Goal: Task Accomplishment & Management: Complete application form

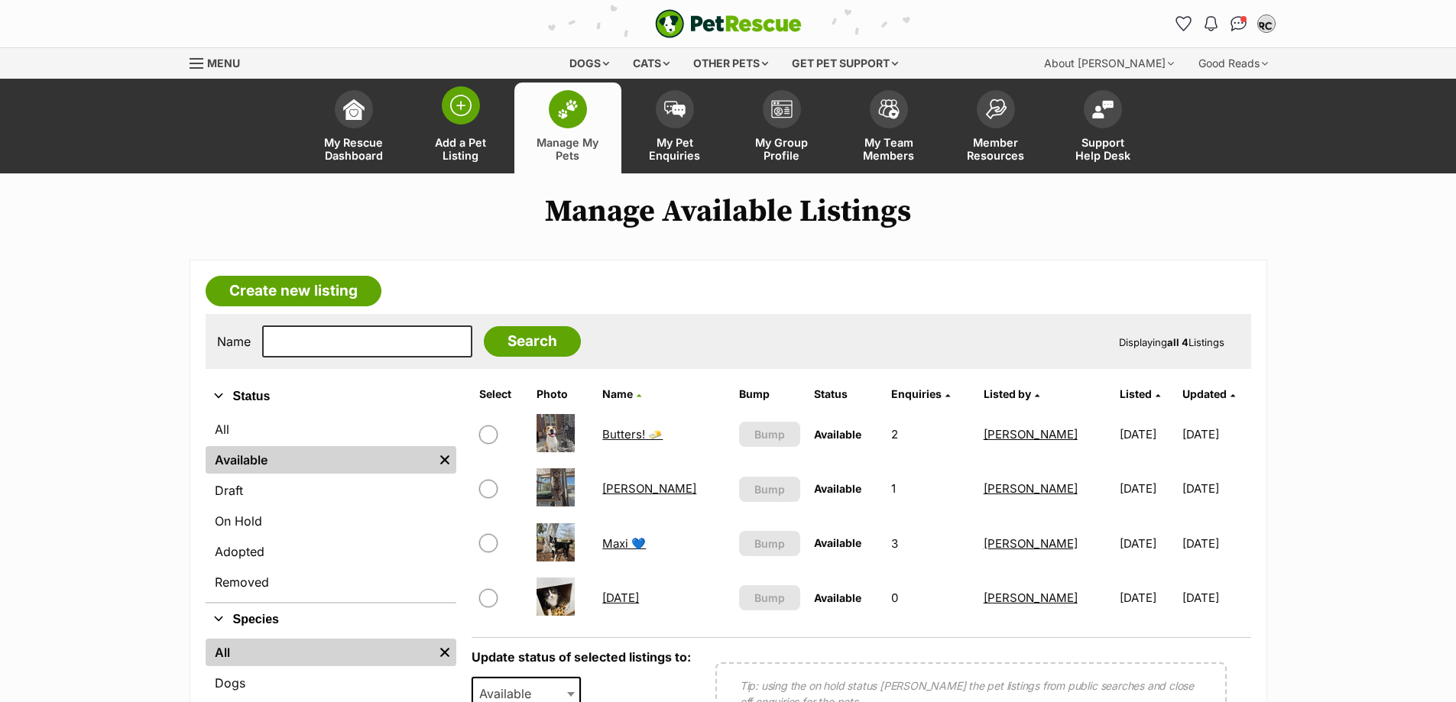
click at [449, 151] on span "Add a Pet Listing" at bounding box center [460, 149] width 69 height 26
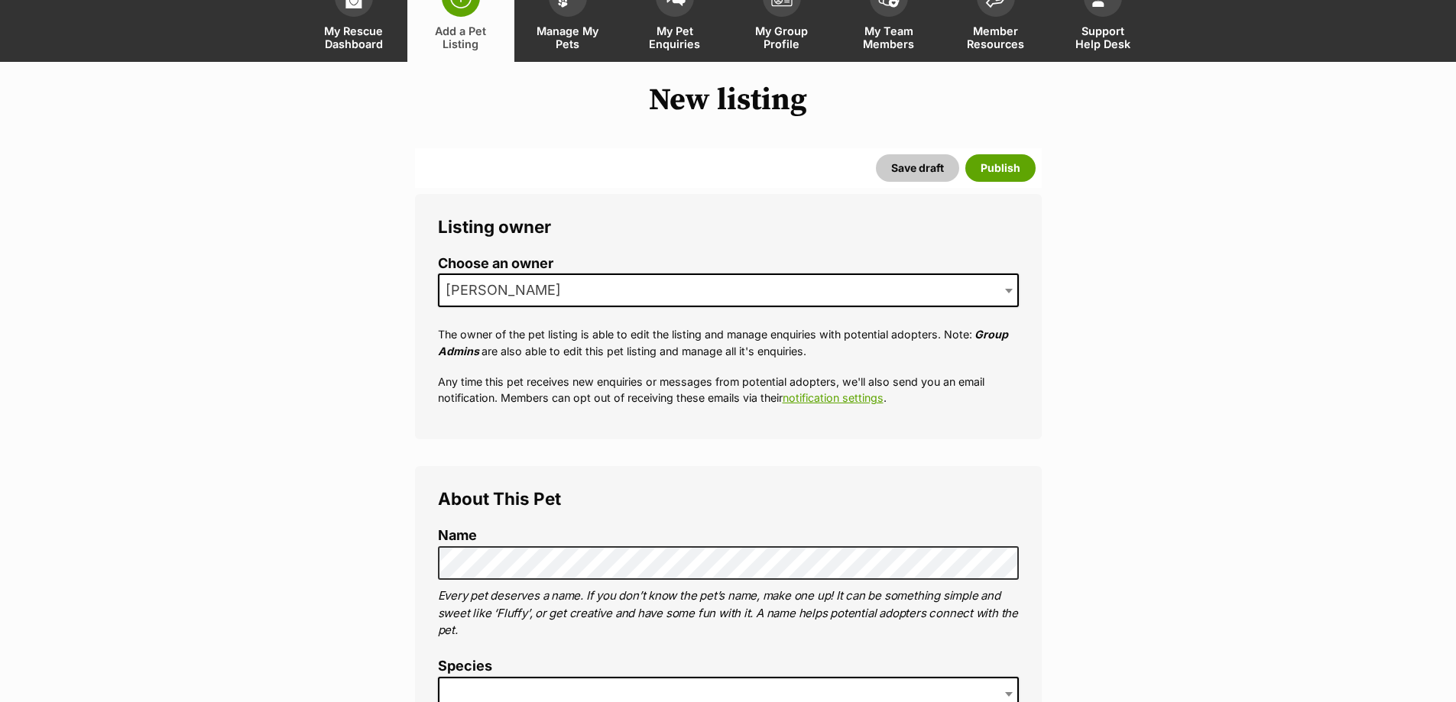
scroll to position [306, 0]
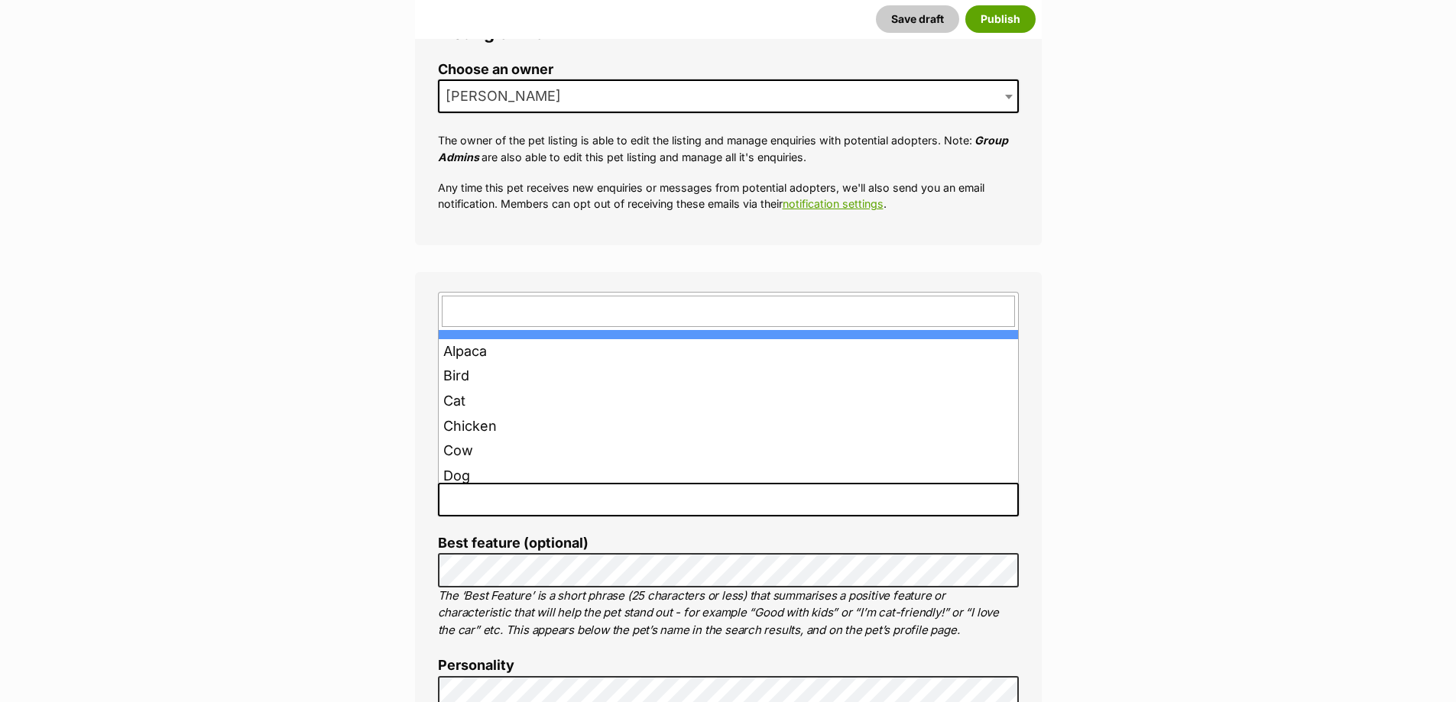
click at [882, 514] on span at bounding box center [728, 500] width 581 height 34
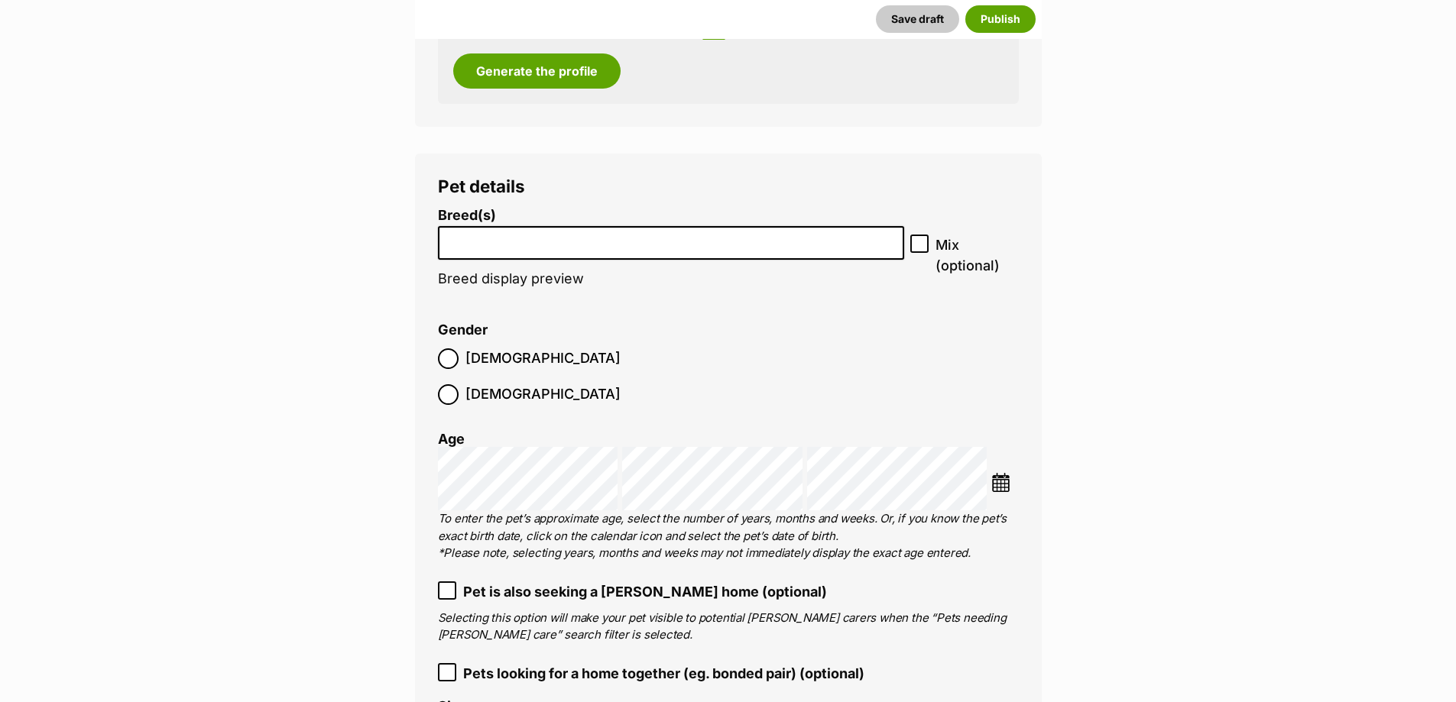
scroll to position [1758, 0]
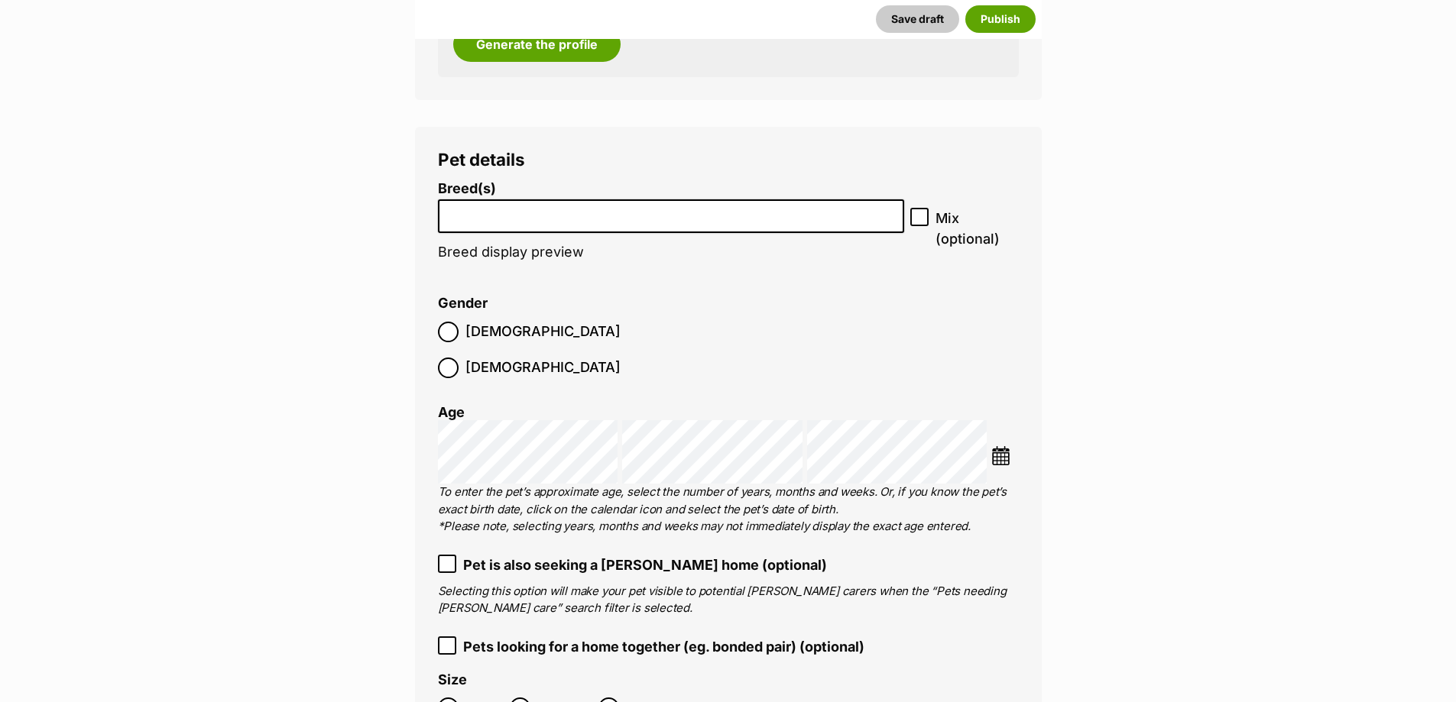
click at [684, 217] on input "search" at bounding box center [671, 213] width 456 height 16
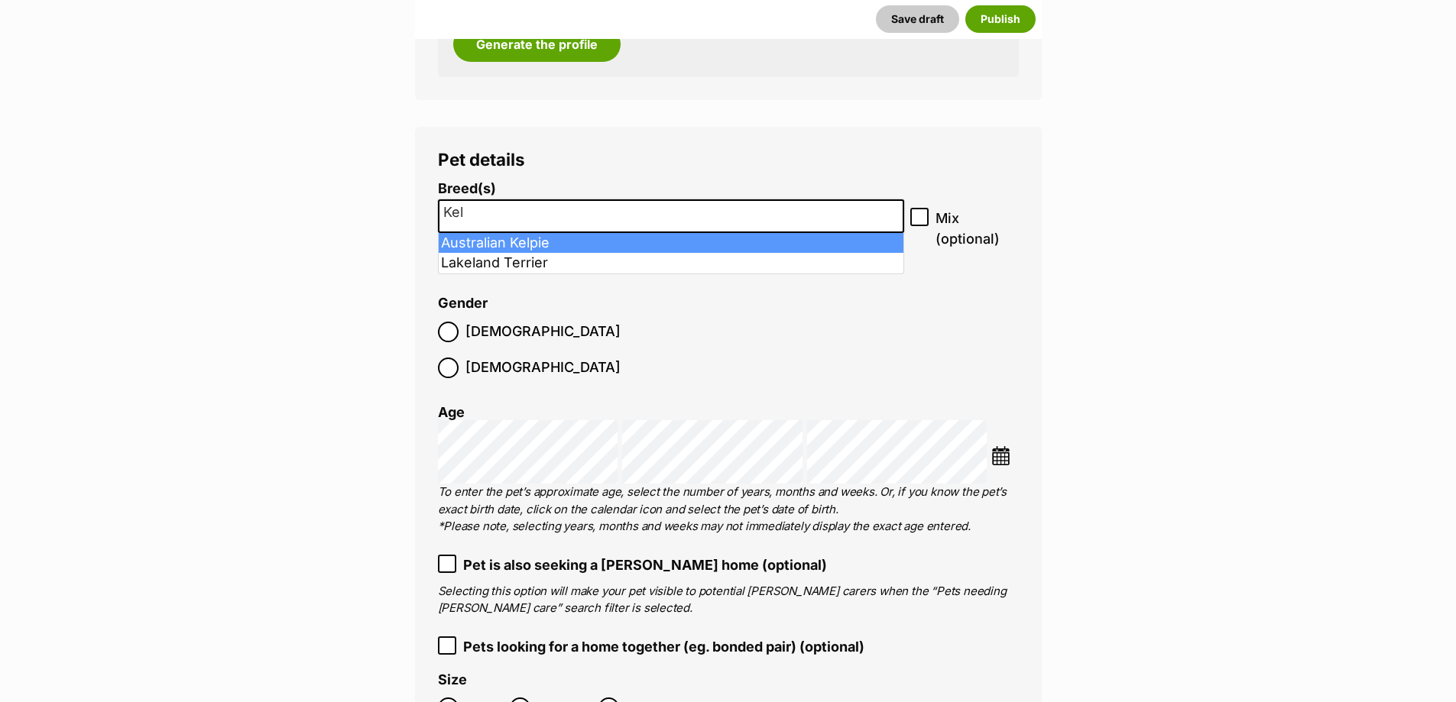
type input "Kel"
select select "723"
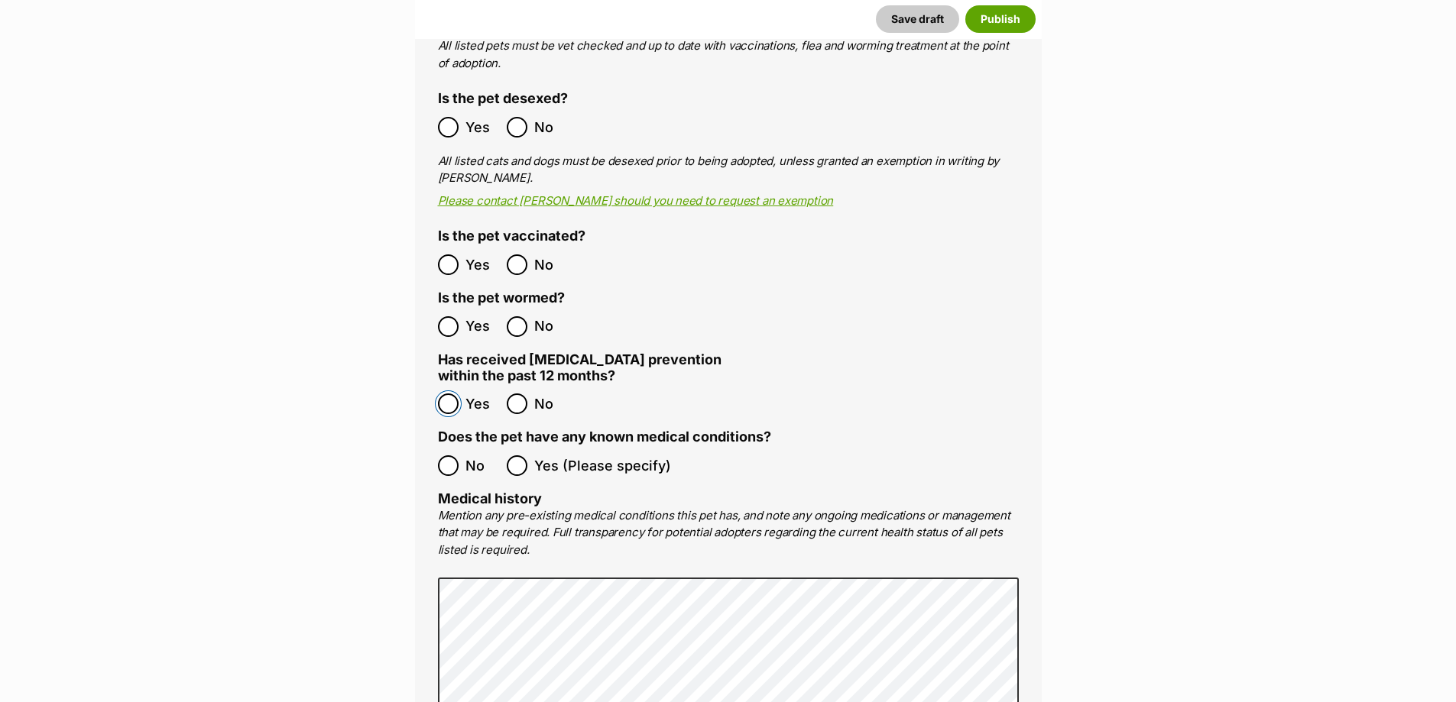
scroll to position [2675, 0]
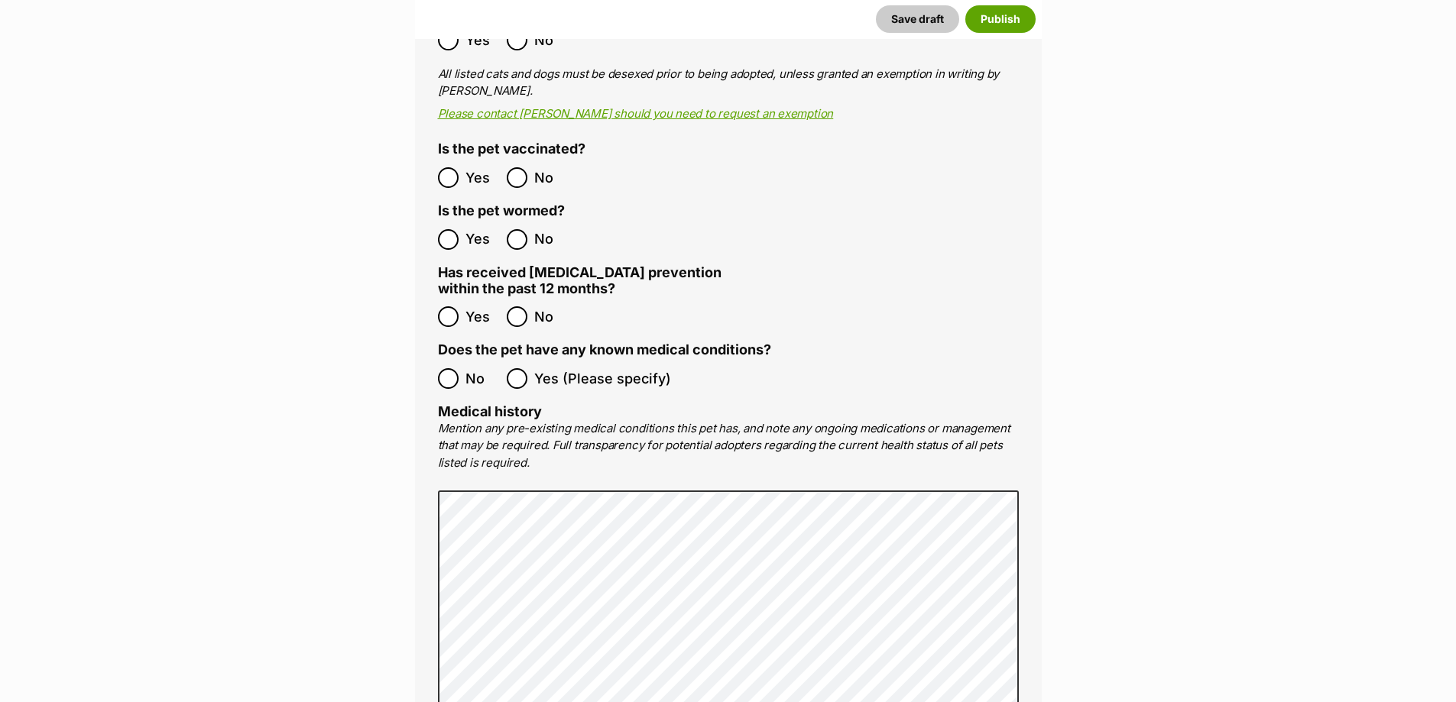
click at [448, 361] on ol "No Yes (Please specify)" at bounding box center [728, 379] width 581 height 36
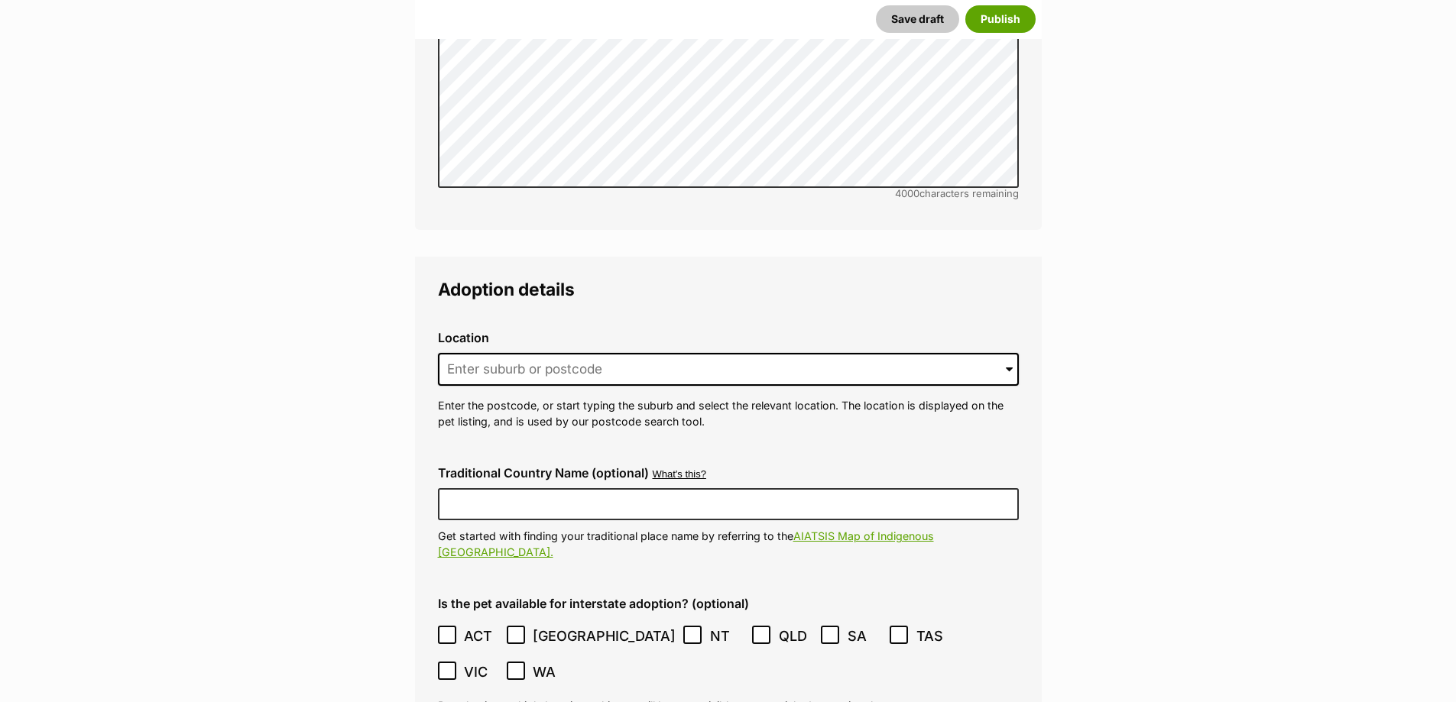
scroll to position [3362, 0]
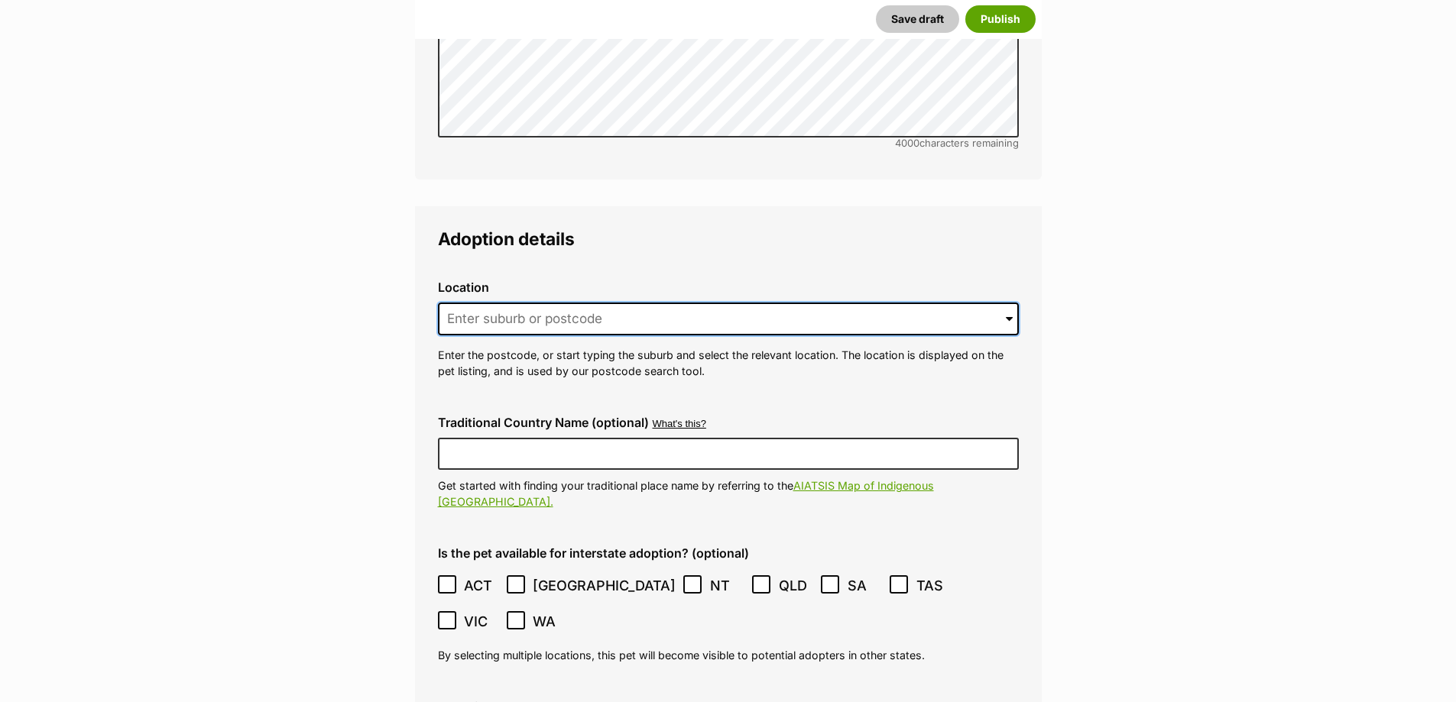
click at [509, 303] on input at bounding box center [728, 320] width 581 height 34
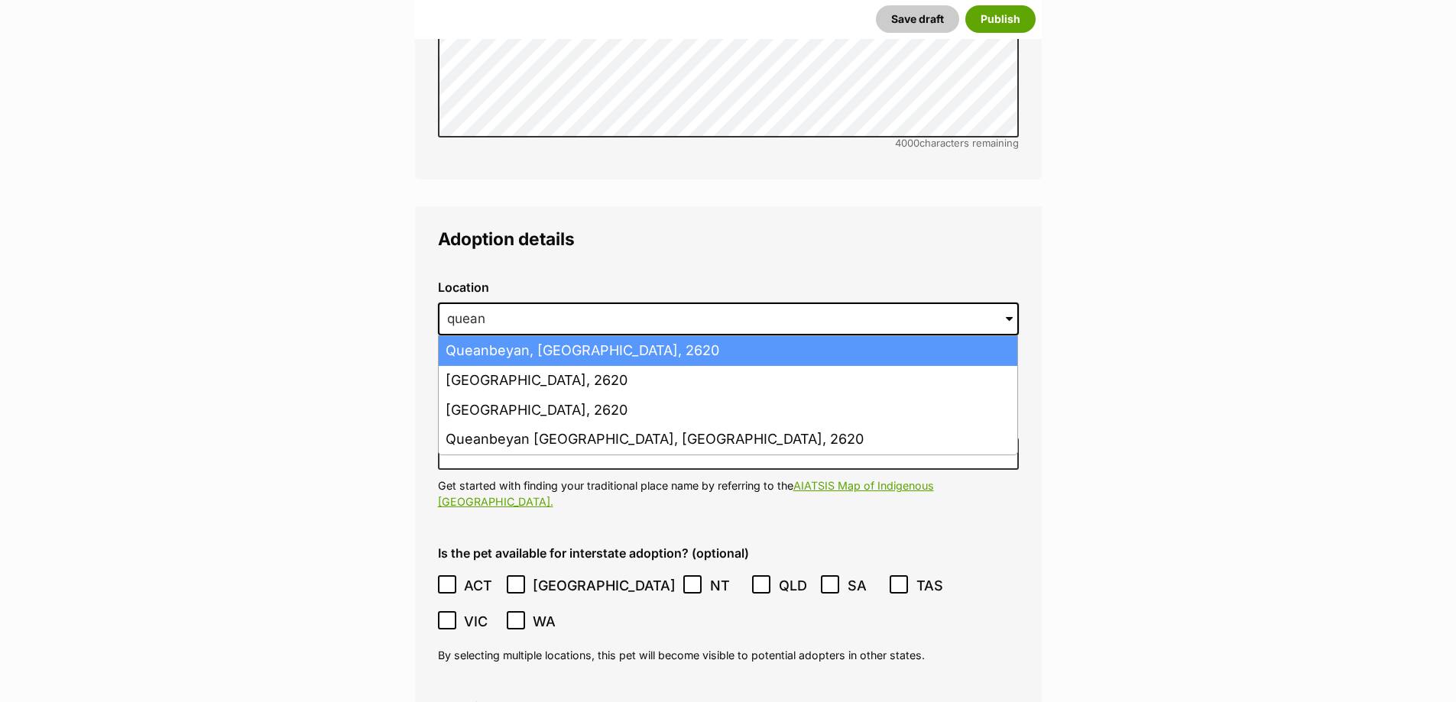
click at [680, 336] on li "Queanbeyan, New South Wales, 2620" at bounding box center [728, 351] width 578 height 30
type input "Queanbeyan, New South Wales, 2620"
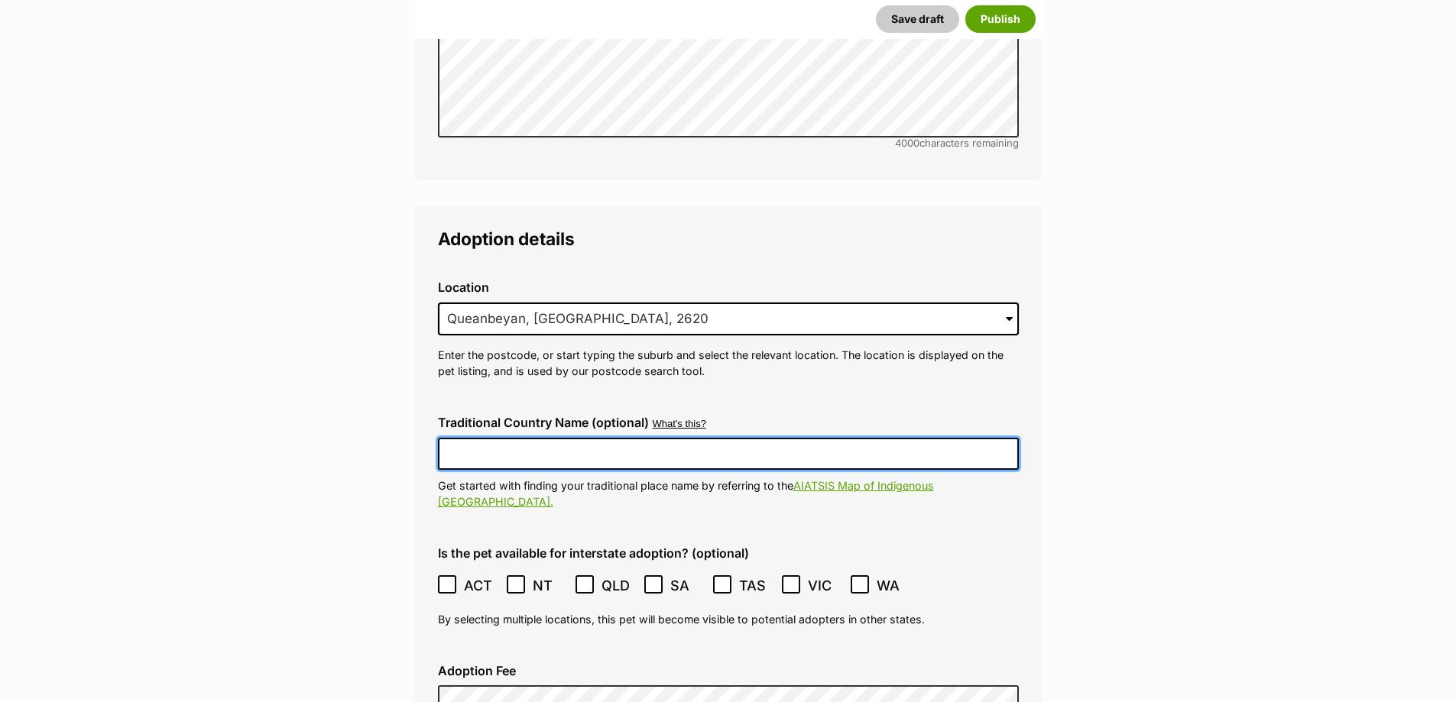
click at [678, 438] on input "Traditional Country Name (optional)" at bounding box center [728, 454] width 581 height 32
type input "N"
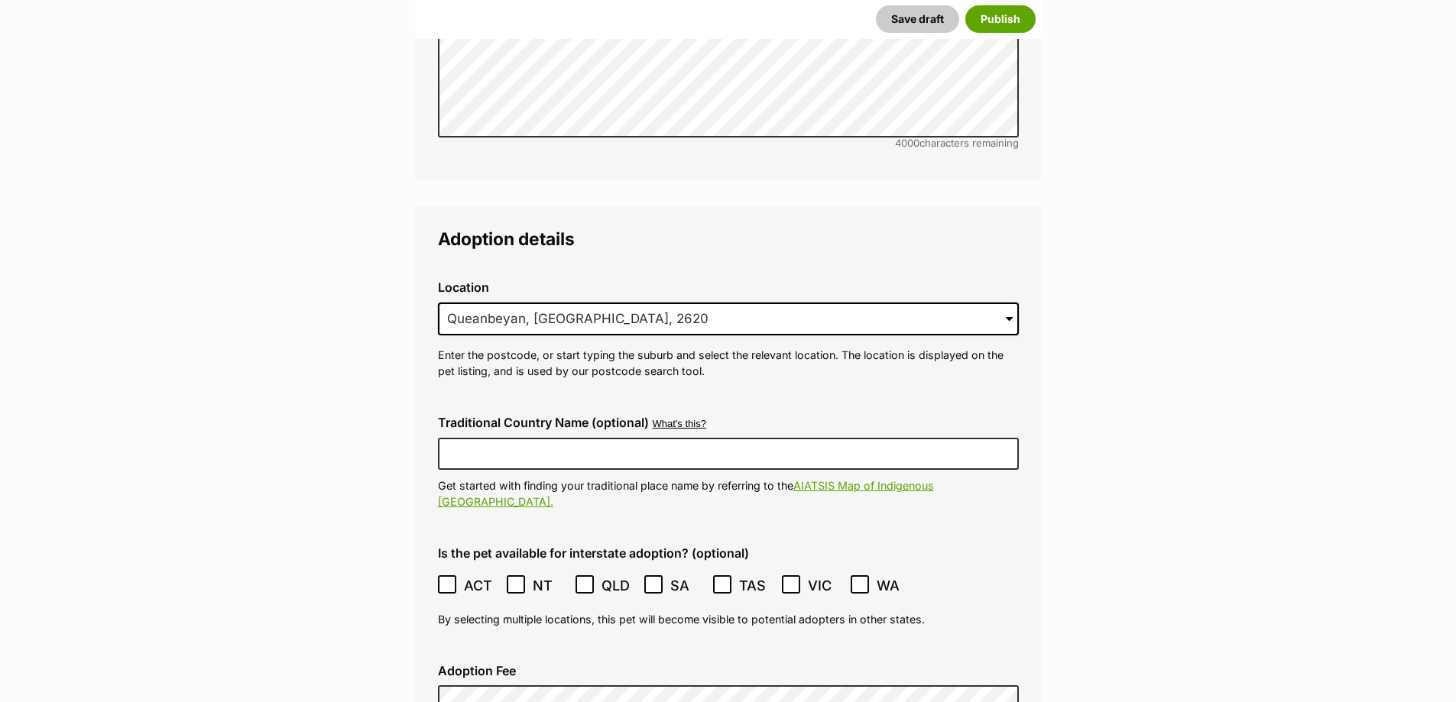
click at [941, 352] on div "Location 0 options available. 3788 Queanbeyan, New South Wales, 2620 Queanbeyan…" at bounding box center [728, 330] width 605 height 124
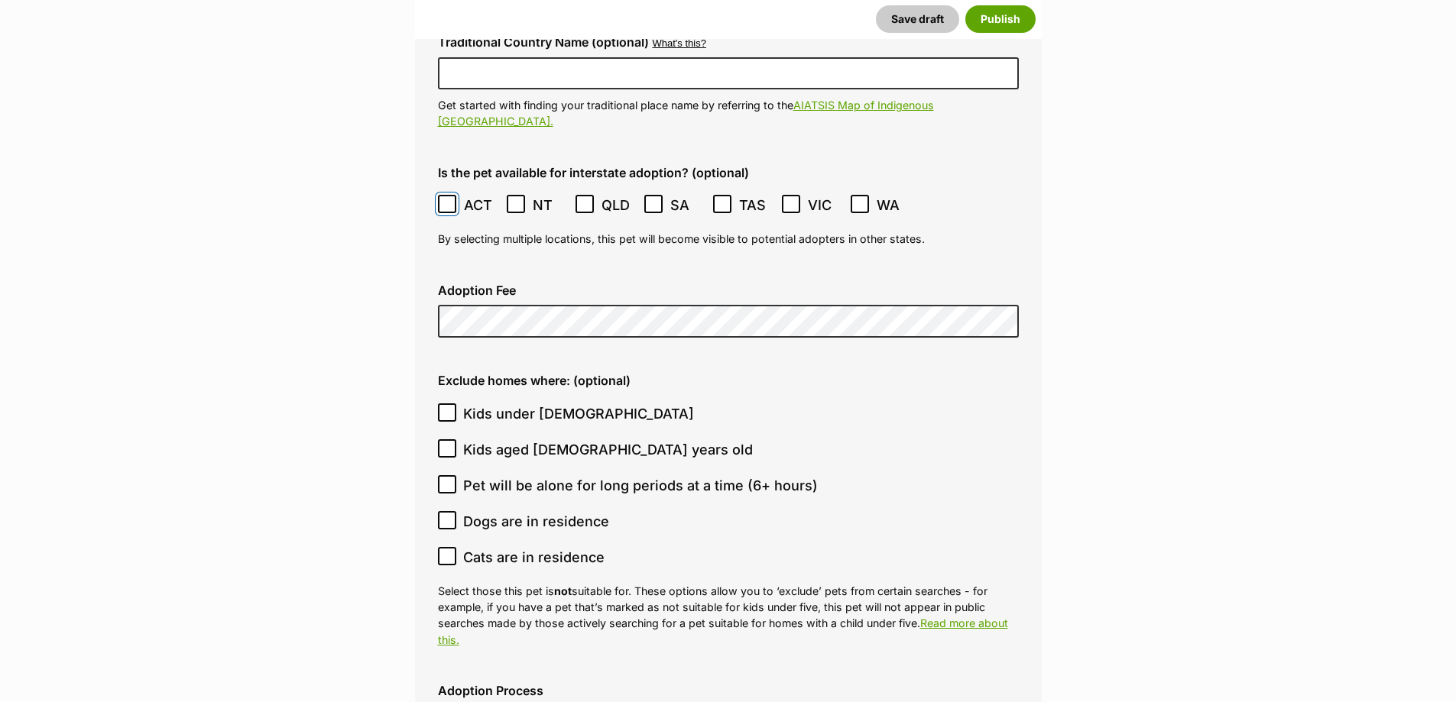
scroll to position [3744, 0]
click at [469, 438] on span "Kids aged [DEMOGRAPHIC_DATA] years old" at bounding box center [608, 448] width 290 height 21
click at [456, 438] on input "Kids aged [DEMOGRAPHIC_DATA] years old" at bounding box center [447, 447] width 18 height 18
checkbox input "true"
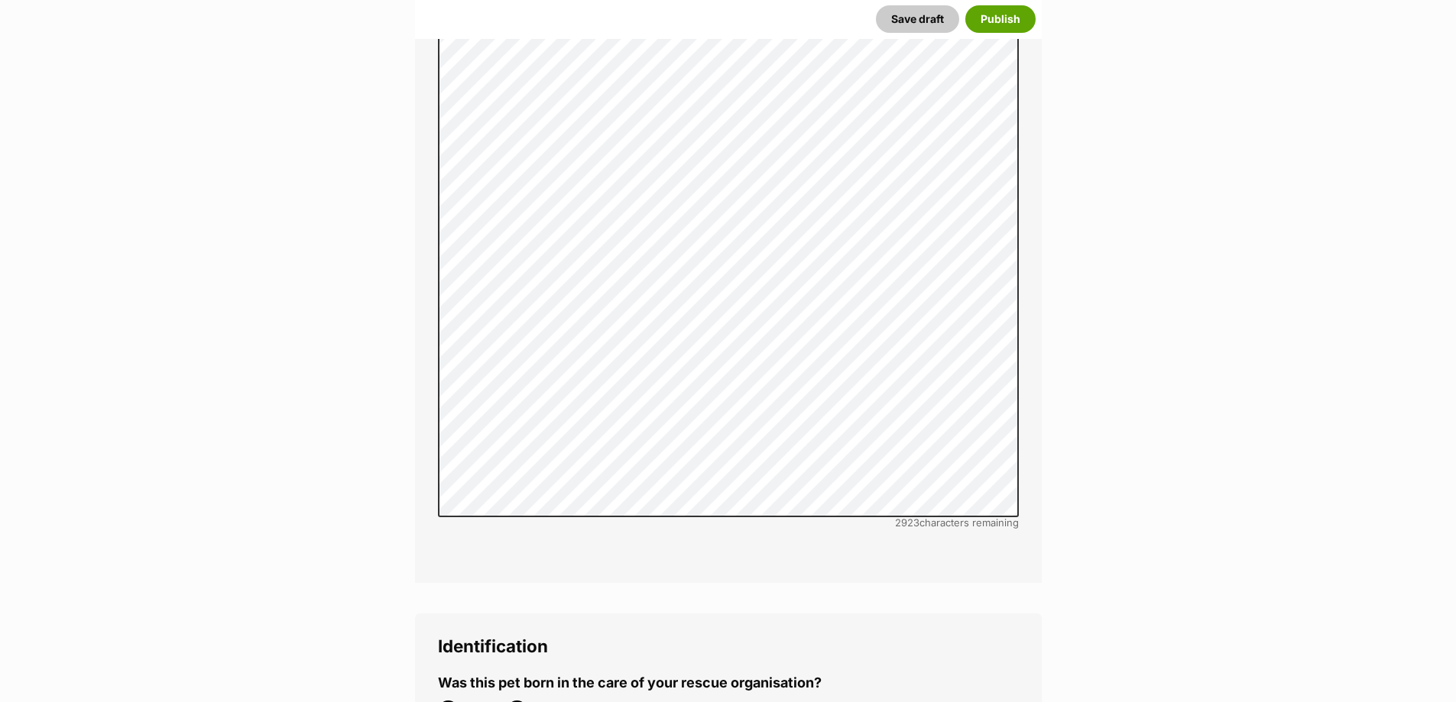
scroll to position [5120, 0]
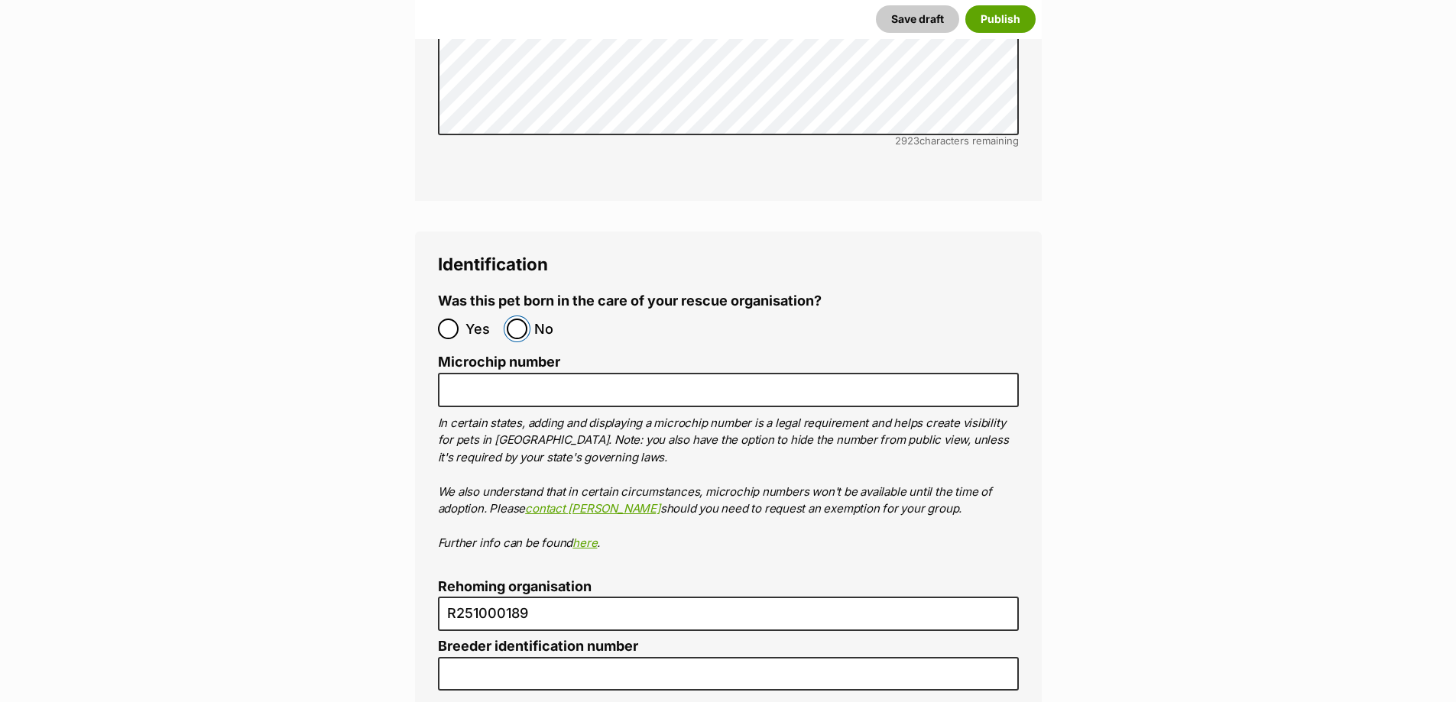
click at [517, 319] on input "No" at bounding box center [517, 329] width 21 height 21
radio input "true"
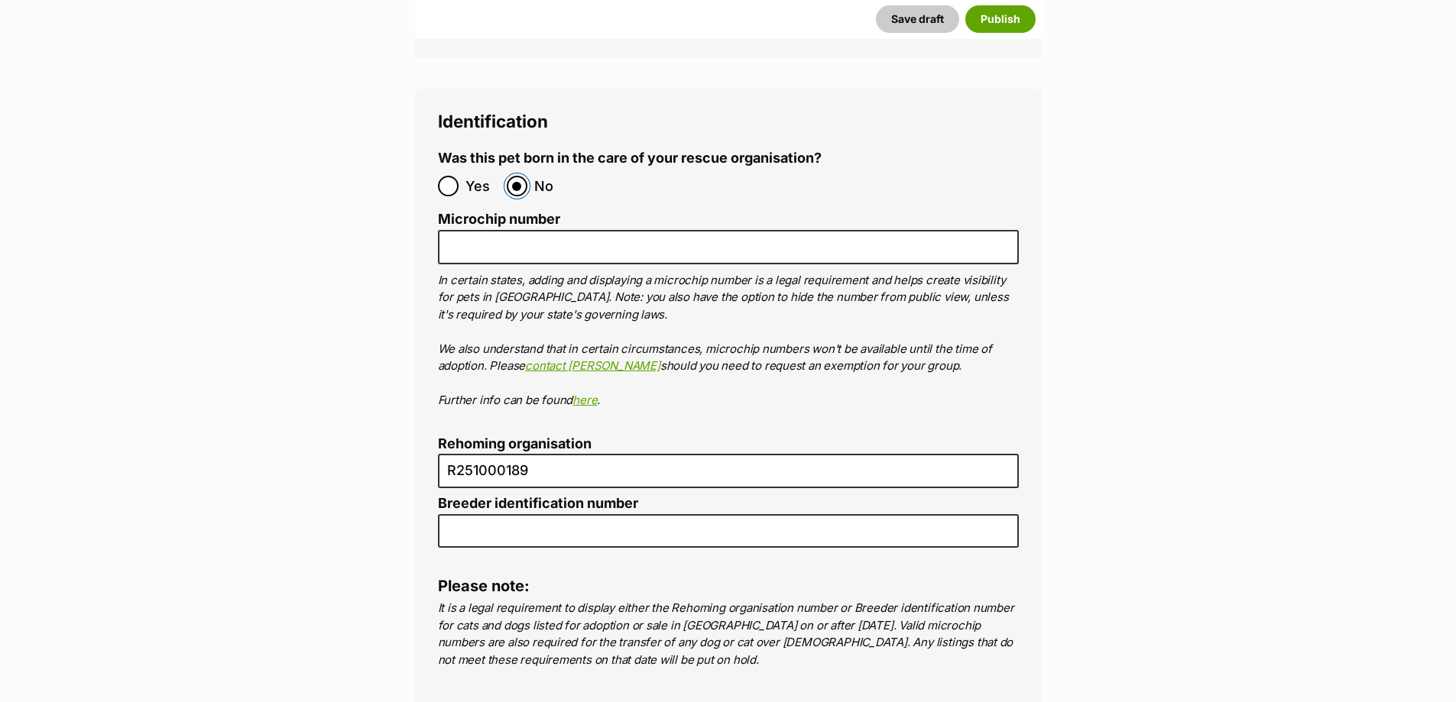
scroll to position [5273, 0]
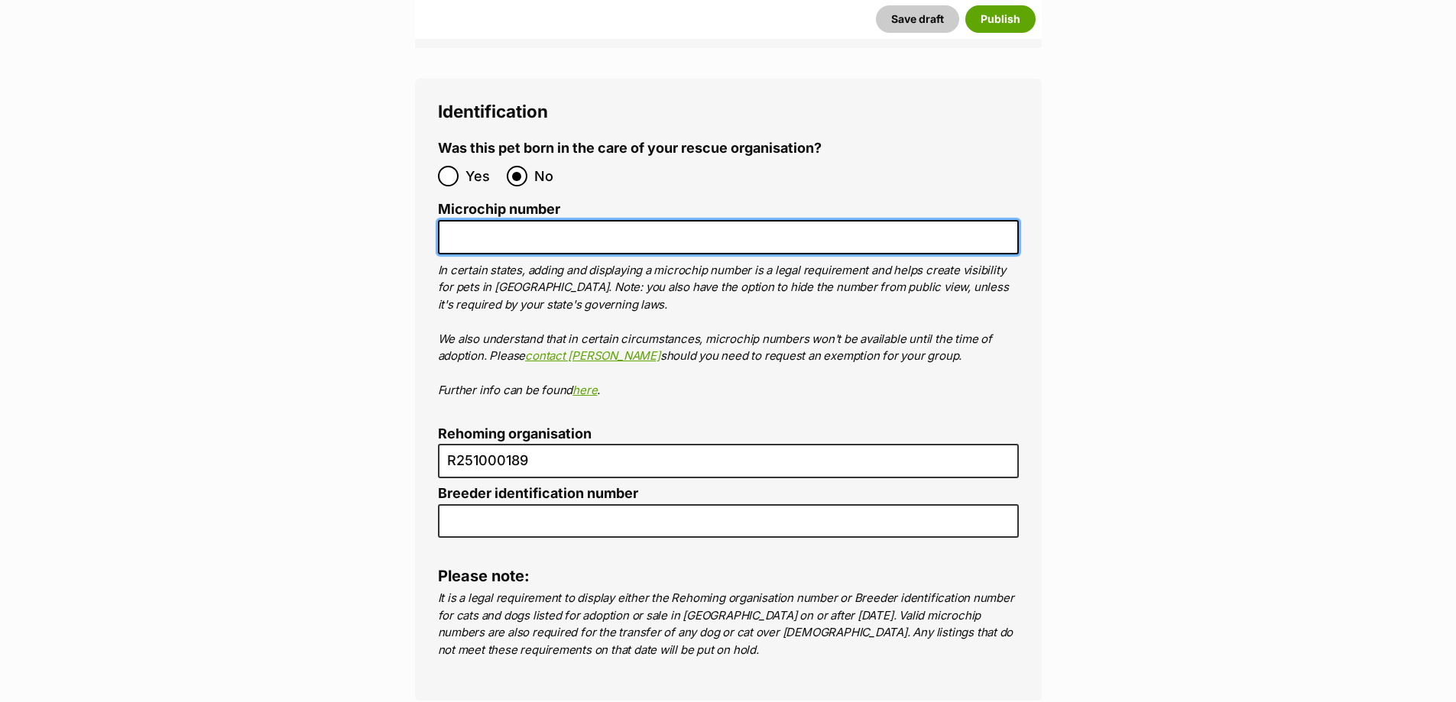
click at [552, 220] on input "Microchip number" at bounding box center [728, 237] width 581 height 34
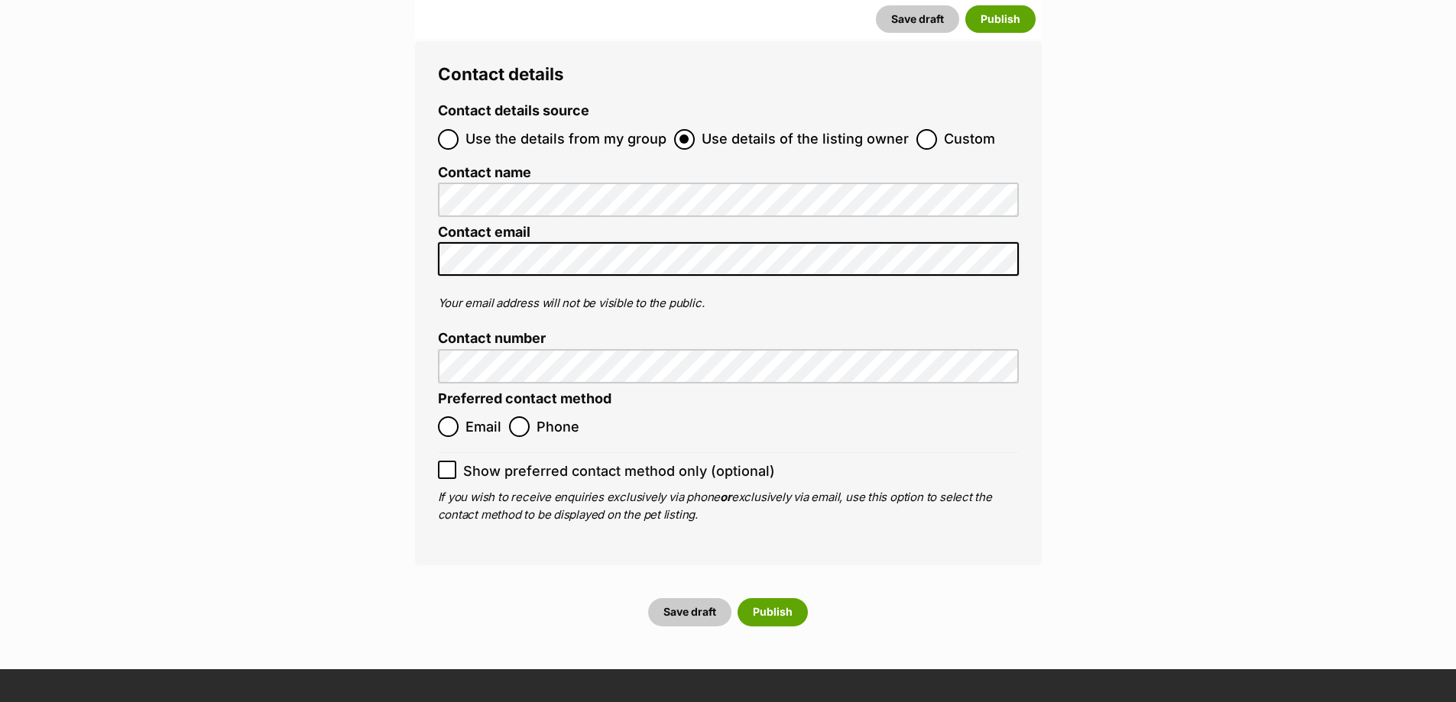
scroll to position [5961, 0]
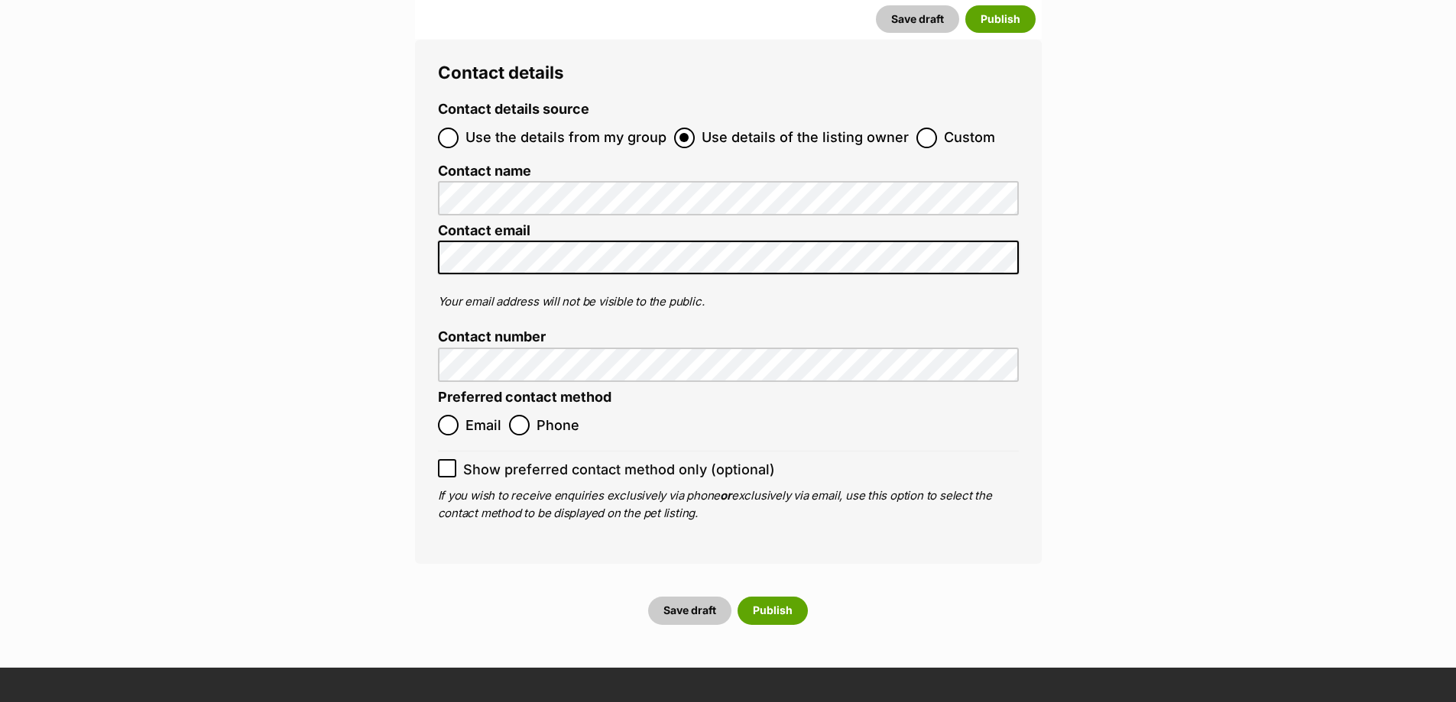
type input "991001006090997"
click at [444, 415] on input "Email" at bounding box center [448, 425] width 21 height 21
radio input "true"
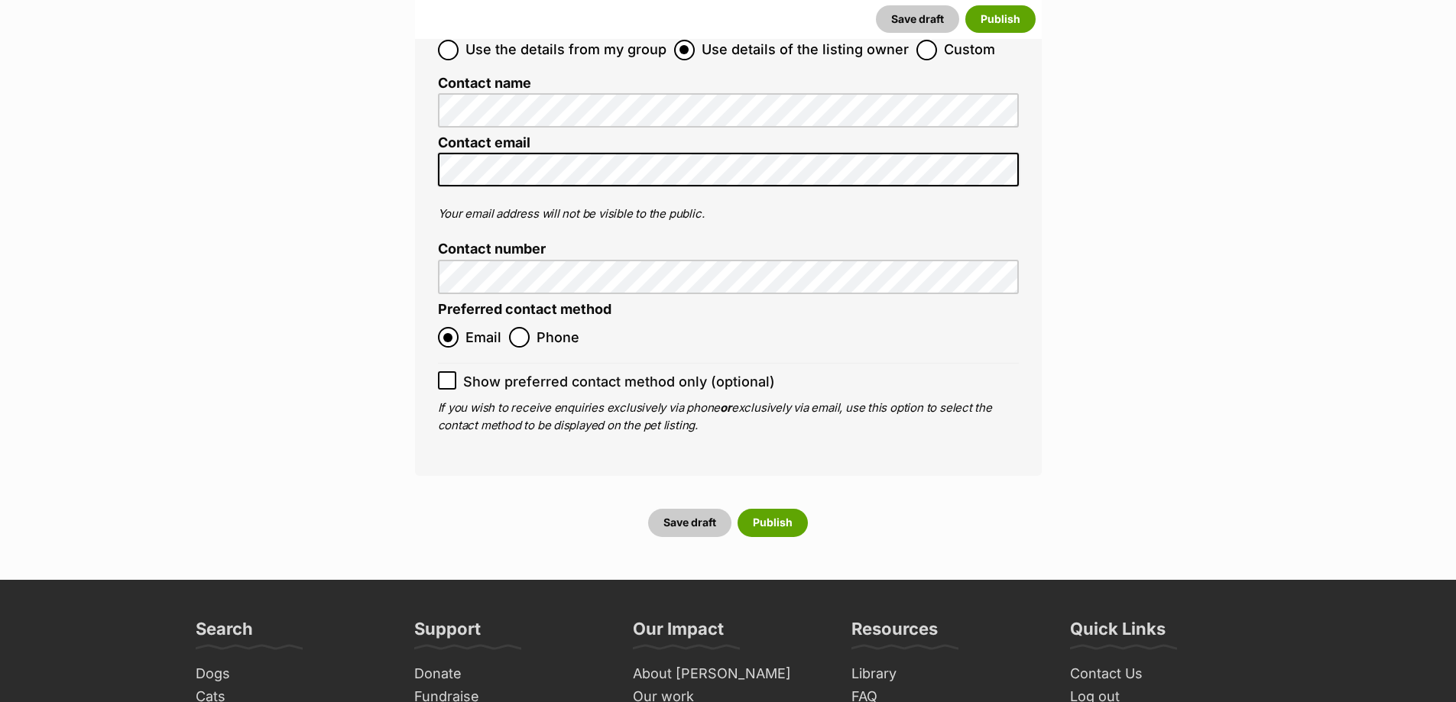
scroll to position [6266, 0]
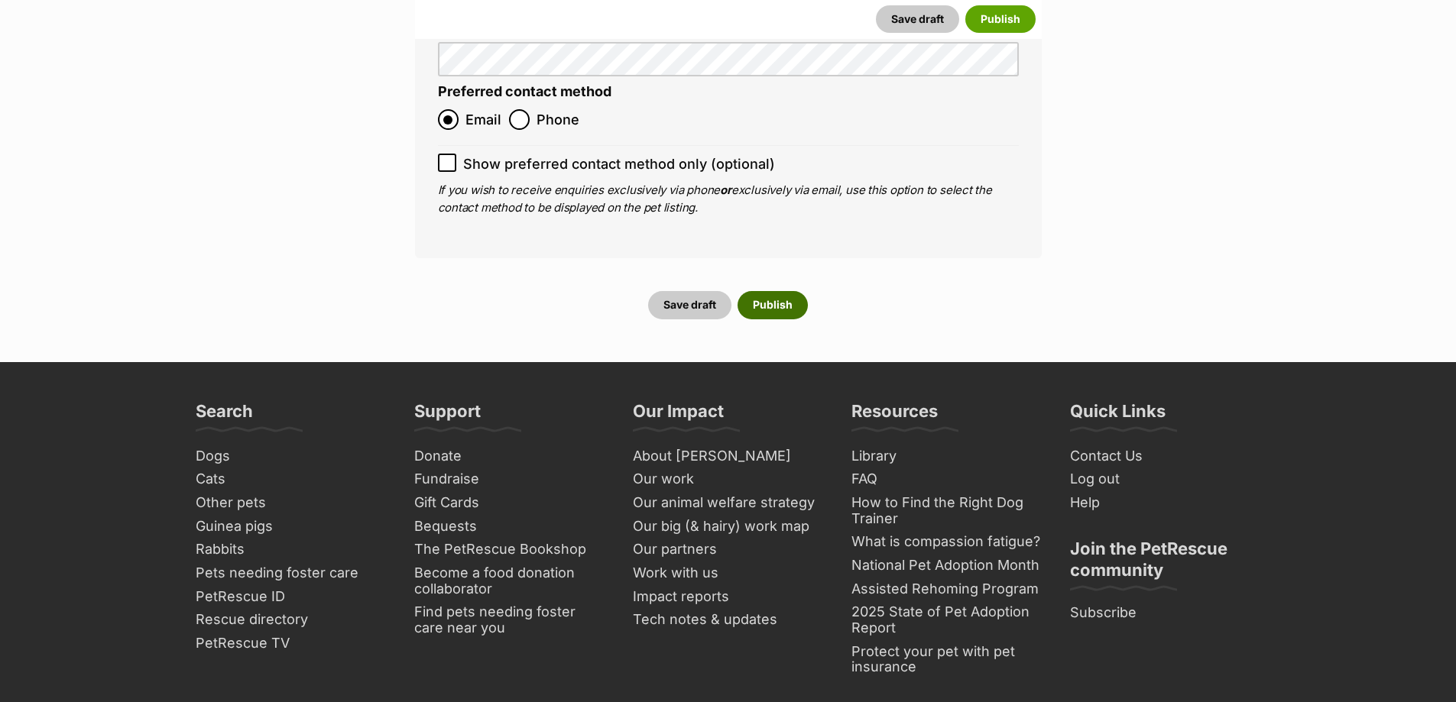
click at [761, 291] on button "Publish" at bounding box center [772, 305] width 70 height 28
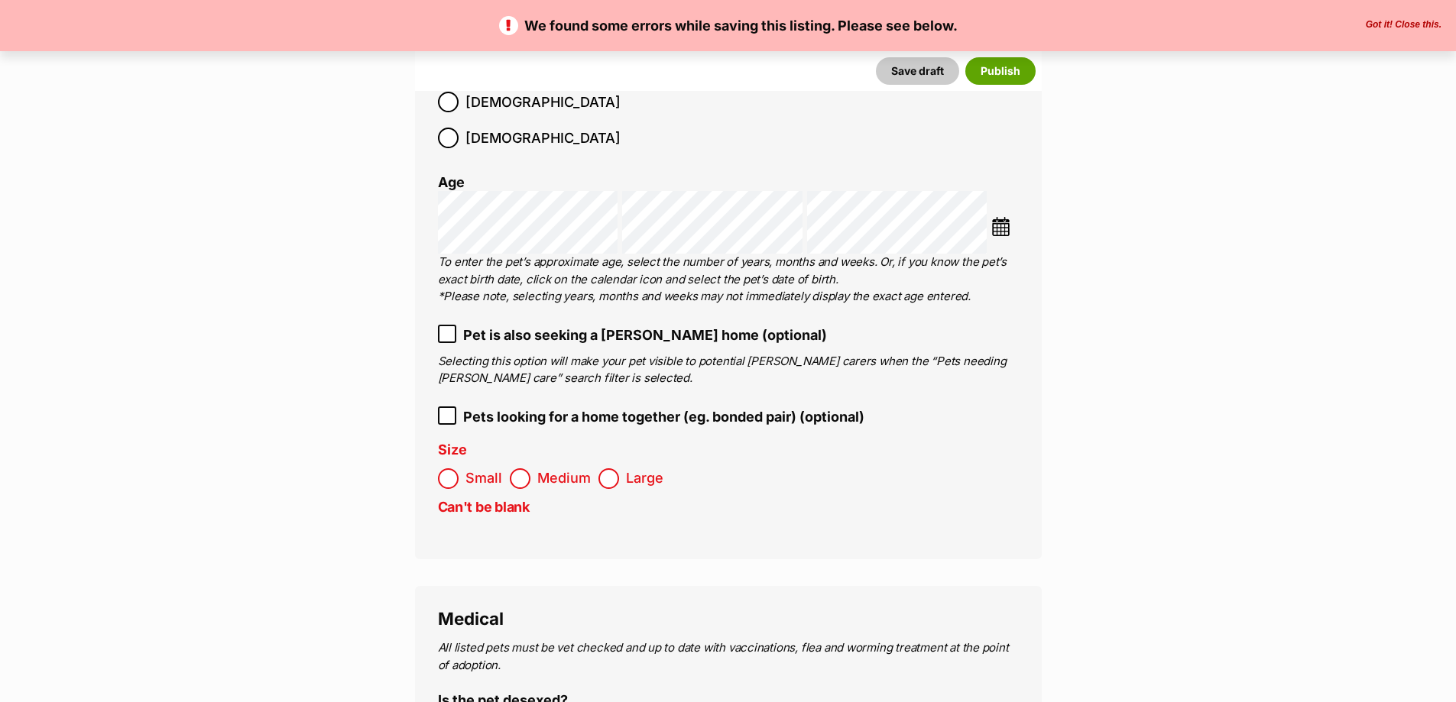
scroll to position [2140, 0]
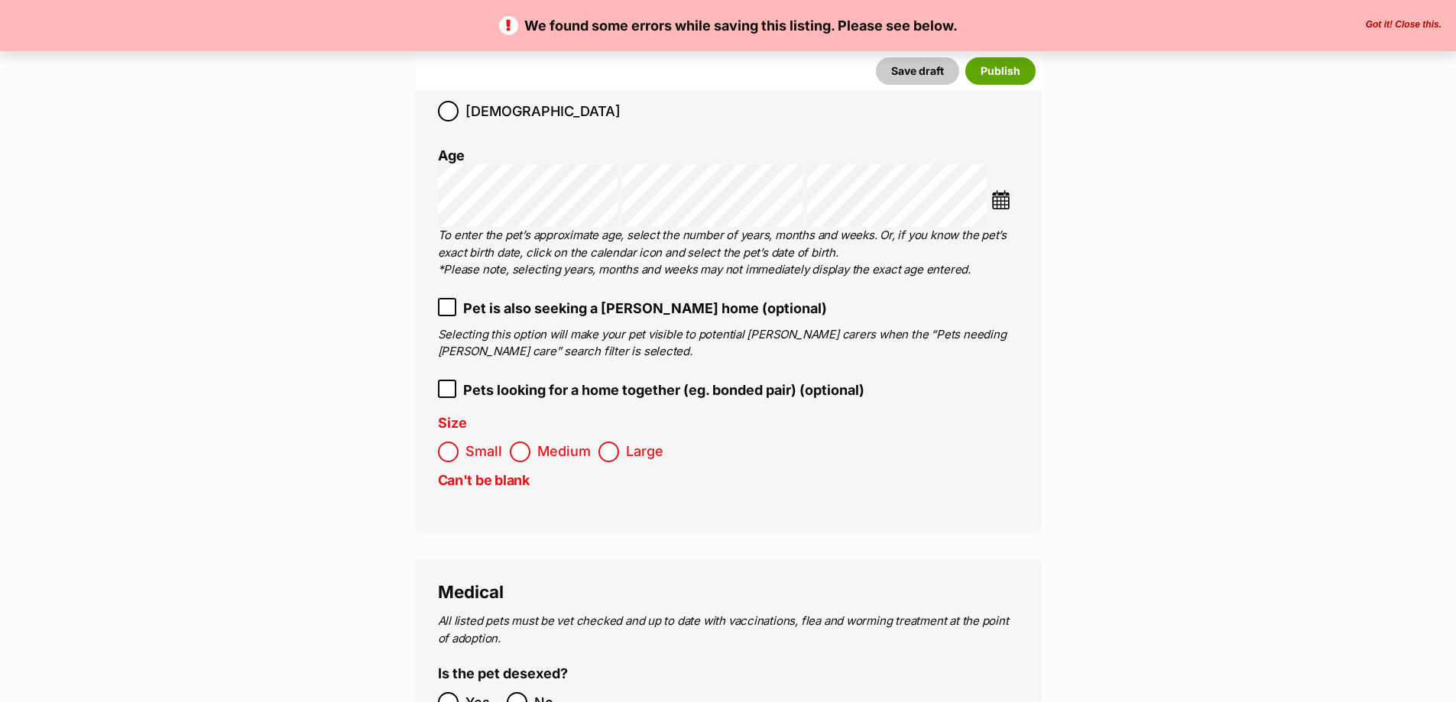
click at [542, 442] on span "Medium" at bounding box center [563, 452] width 53 height 21
click at [1006, 79] on button "Publish" at bounding box center [1000, 71] width 70 height 28
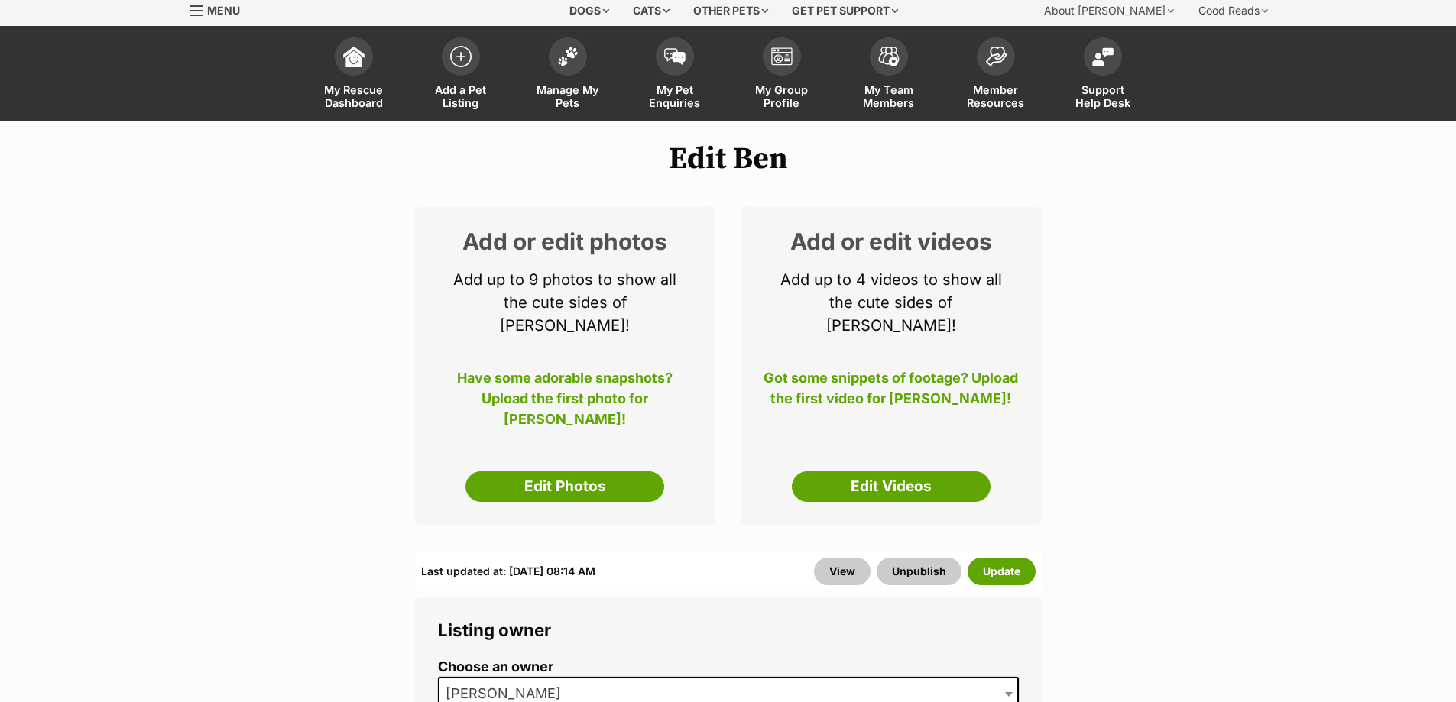
scroll to position [76, 0]
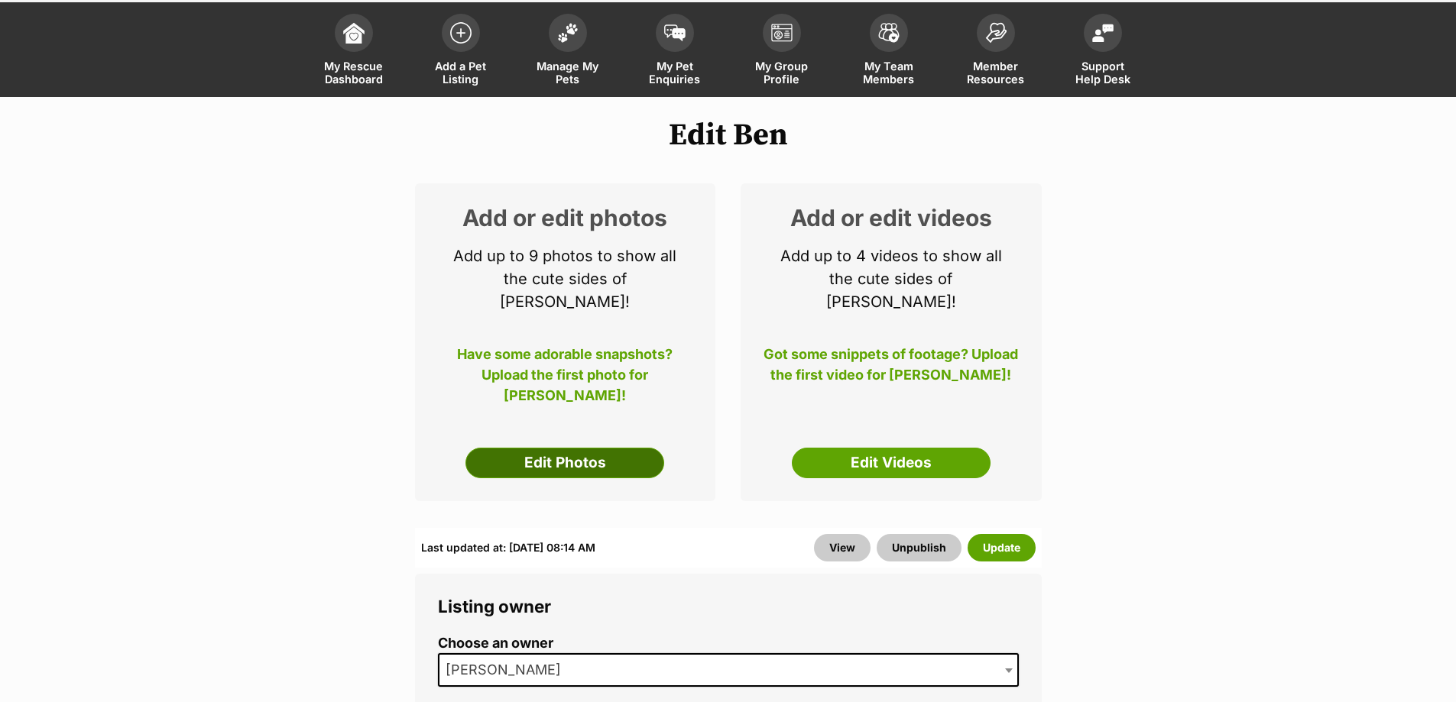
click at [567, 448] on link "Edit Photos" at bounding box center [564, 463] width 199 height 31
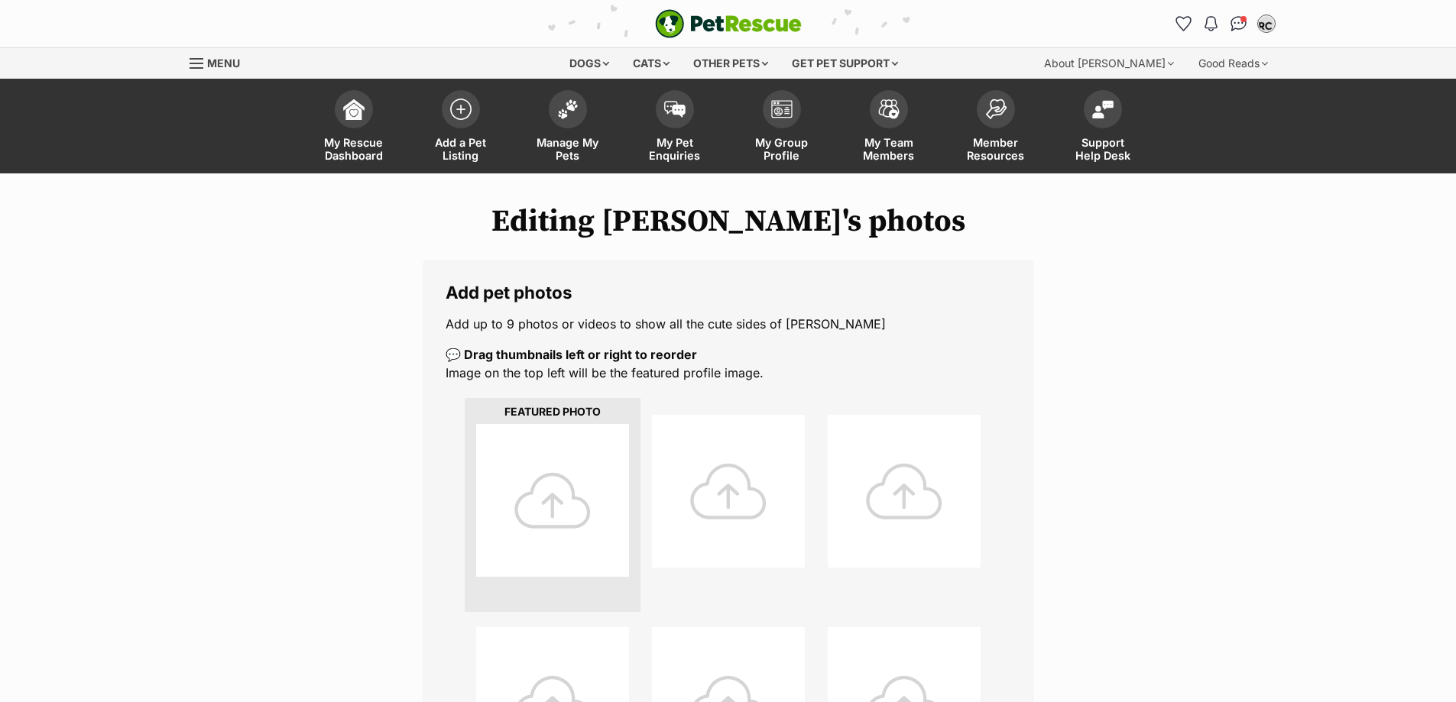
click at [572, 484] on div at bounding box center [552, 500] width 153 height 153
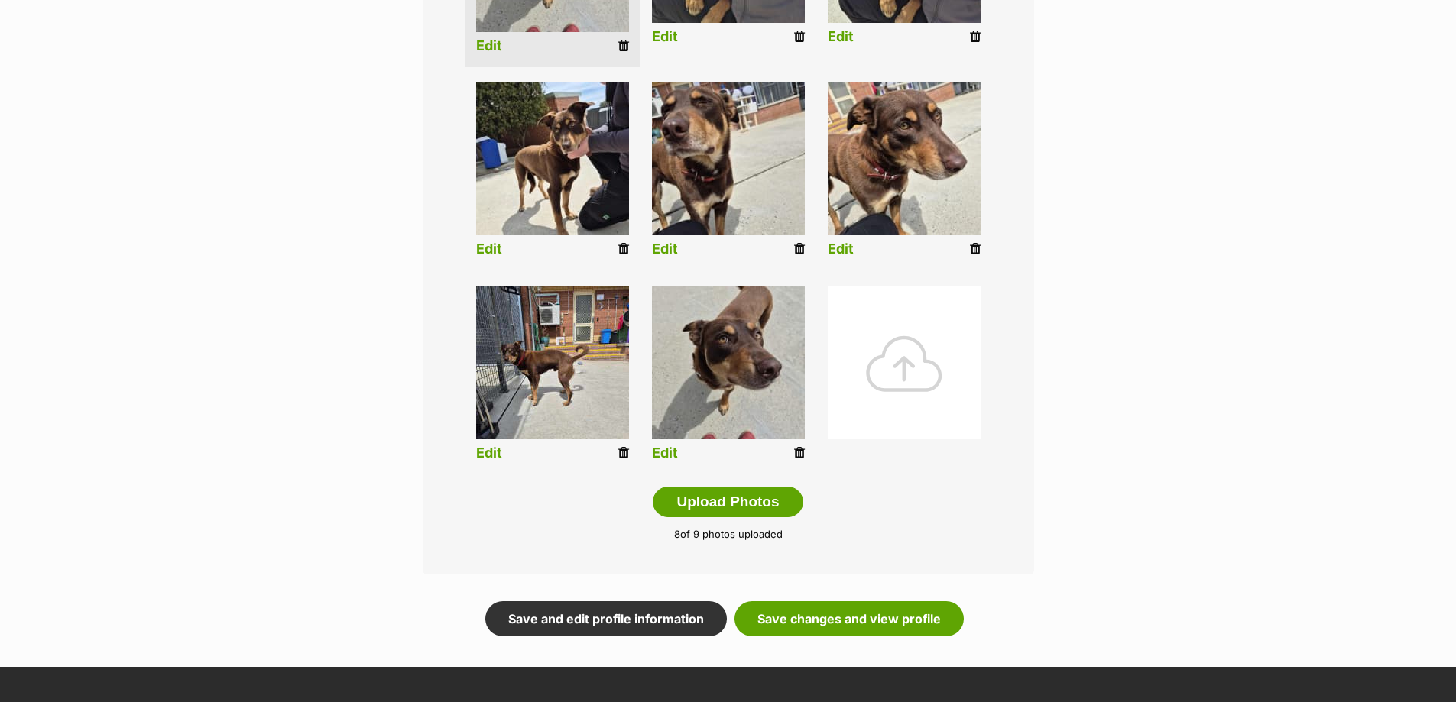
scroll to position [688, 0]
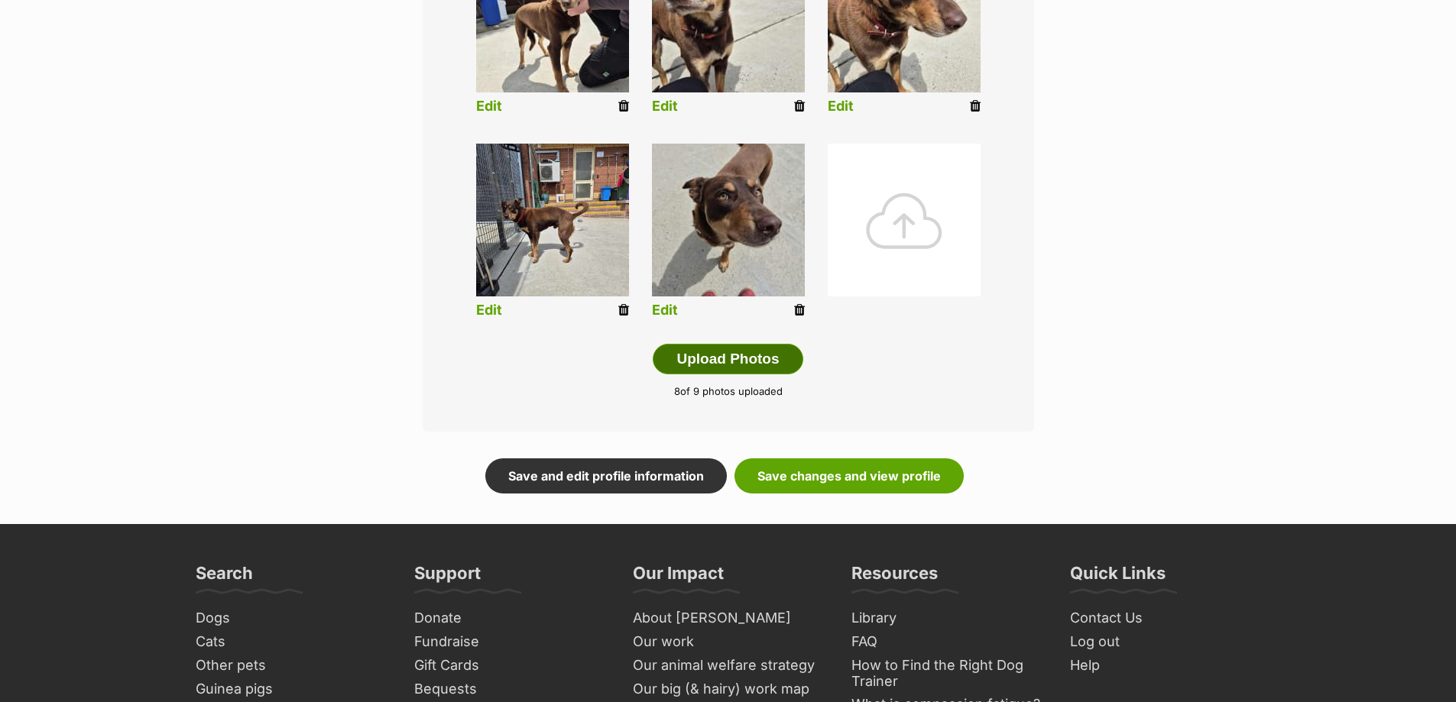
click at [751, 360] on button "Upload Photos" at bounding box center [728, 359] width 150 height 31
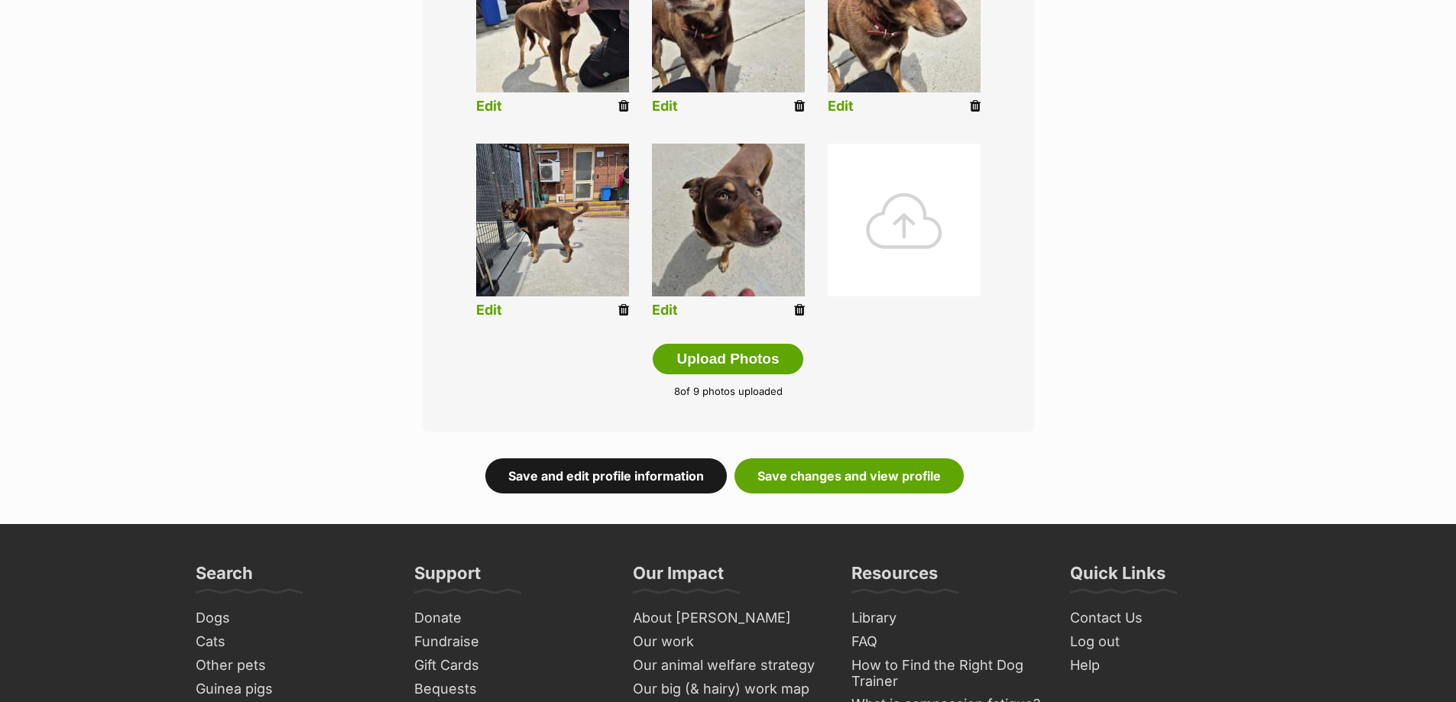
click at [602, 488] on link "Save and edit profile information" at bounding box center [605, 476] width 241 height 35
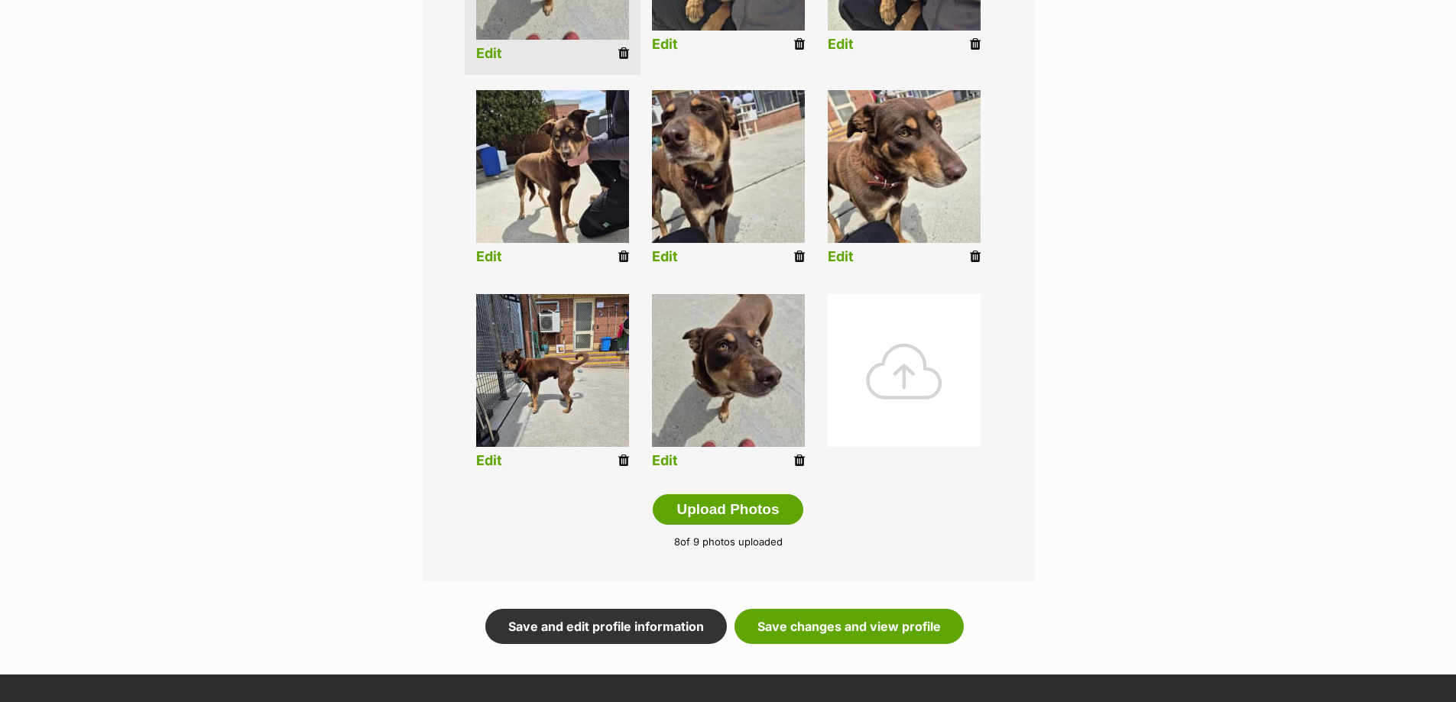
scroll to position [611, 0]
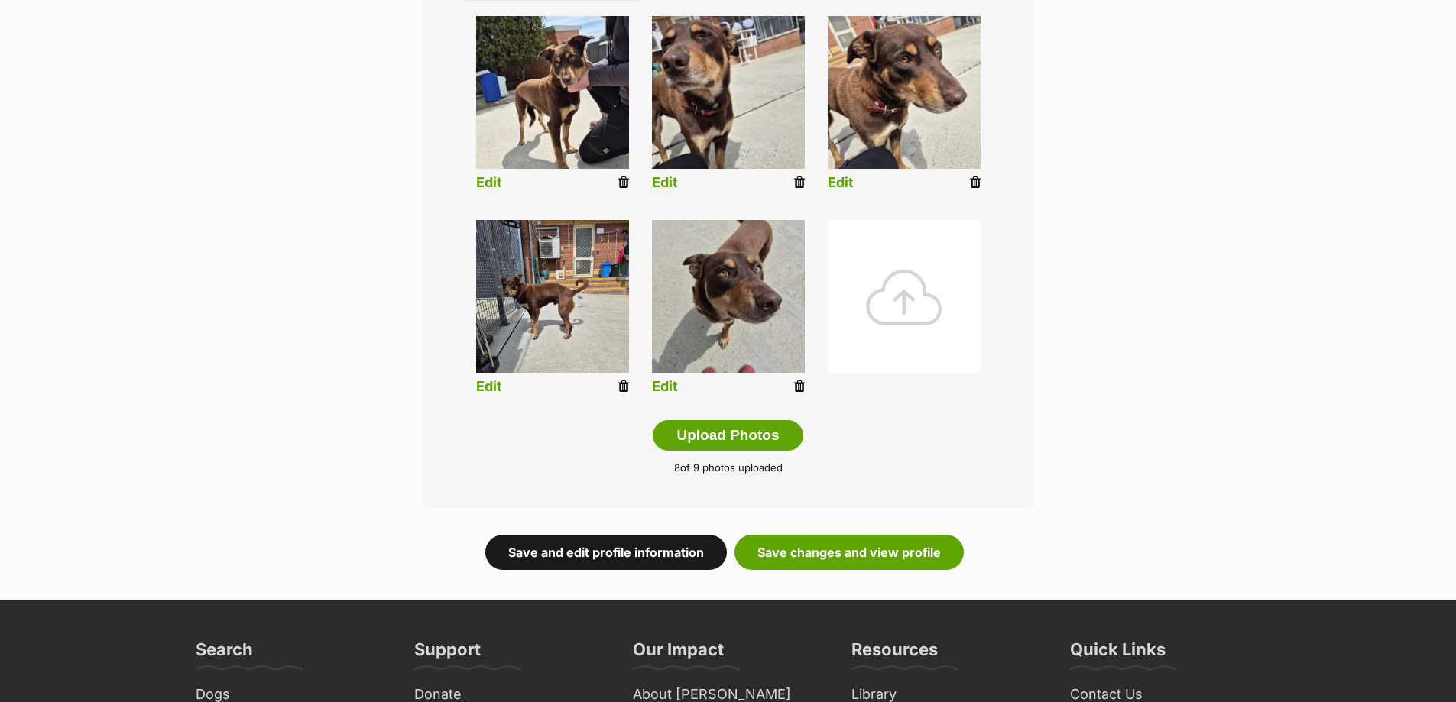
click at [648, 545] on link "Save and edit profile information" at bounding box center [605, 552] width 241 height 35
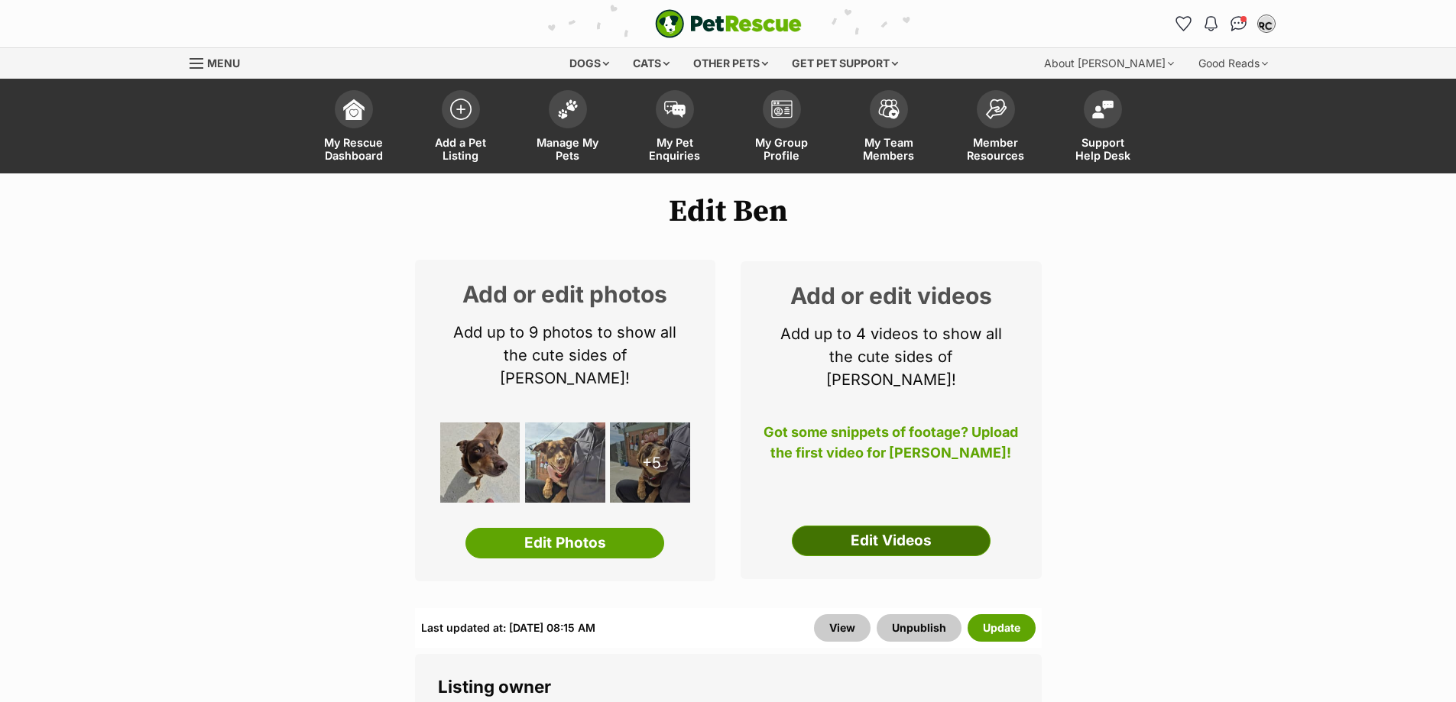
click at [936, 526] on link "Edit Videos" at bounding box center [891, 541] width 199 height 31
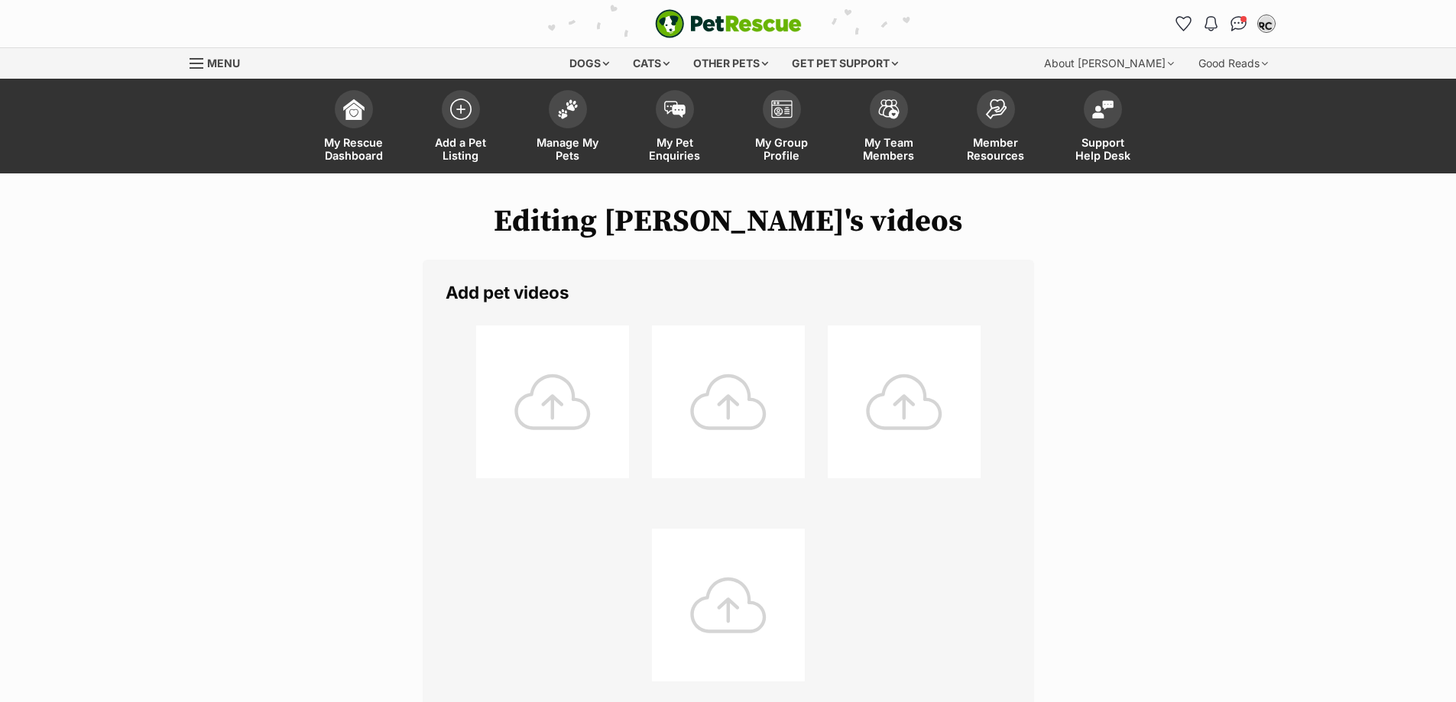
click at [575, 390] on div at bounding box center [552, 402] width 153 height 153
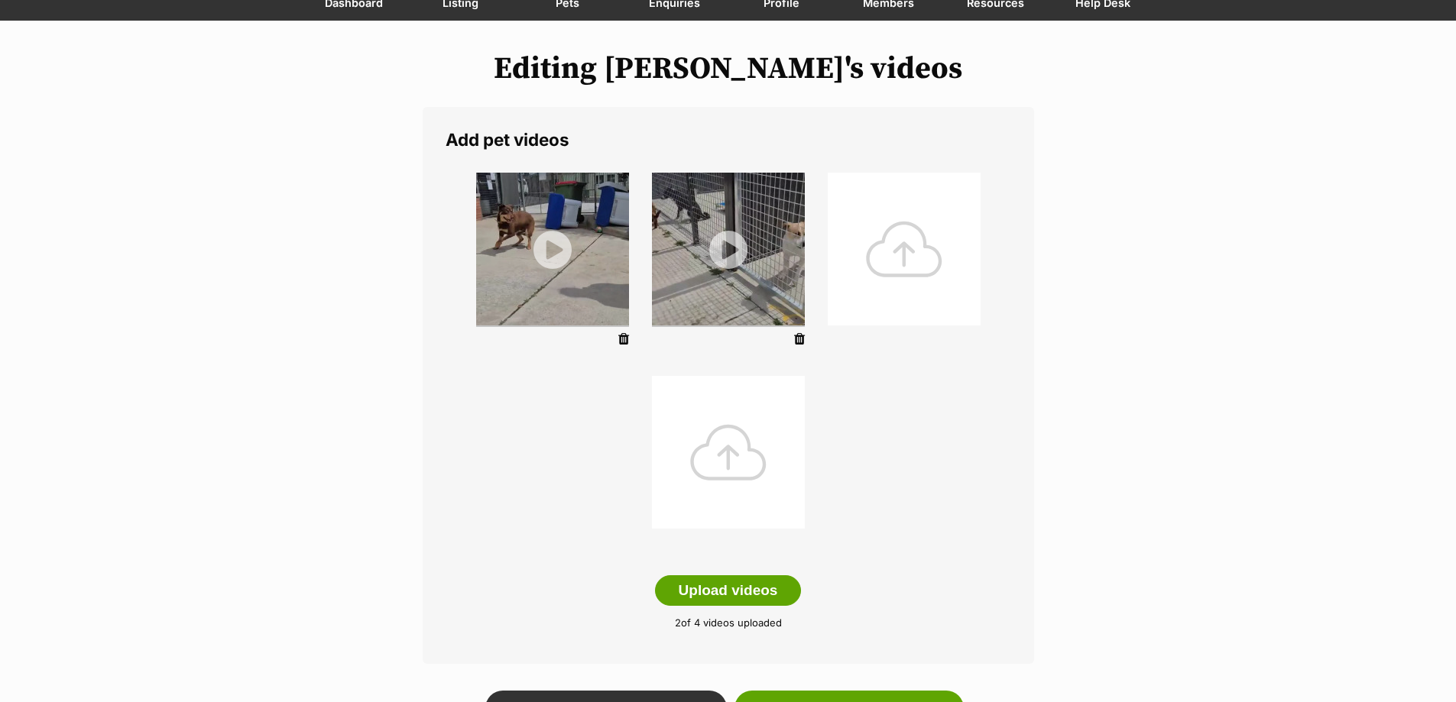
scroll to position [306, 0]
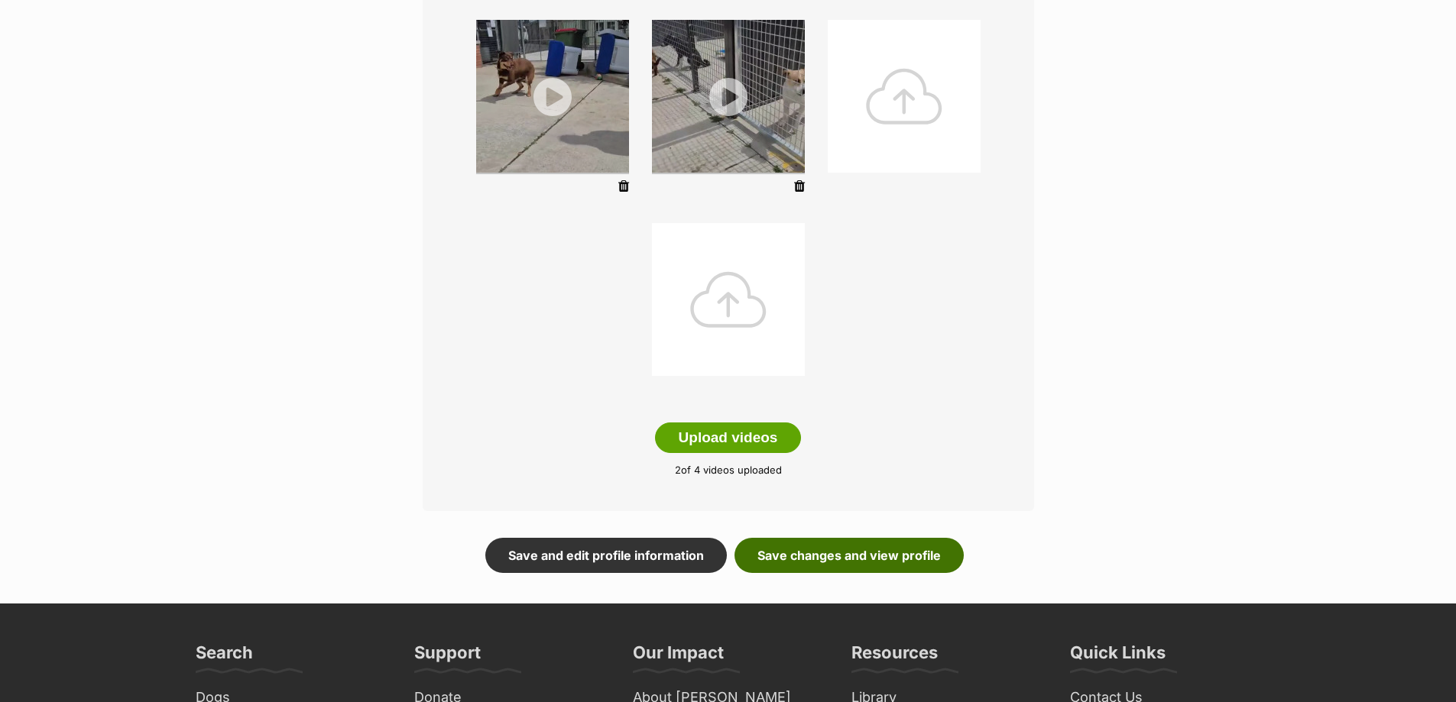
click at [824, 556] on link "Save changes and view profile" at bounding box center [848, 555] width 229 height 35
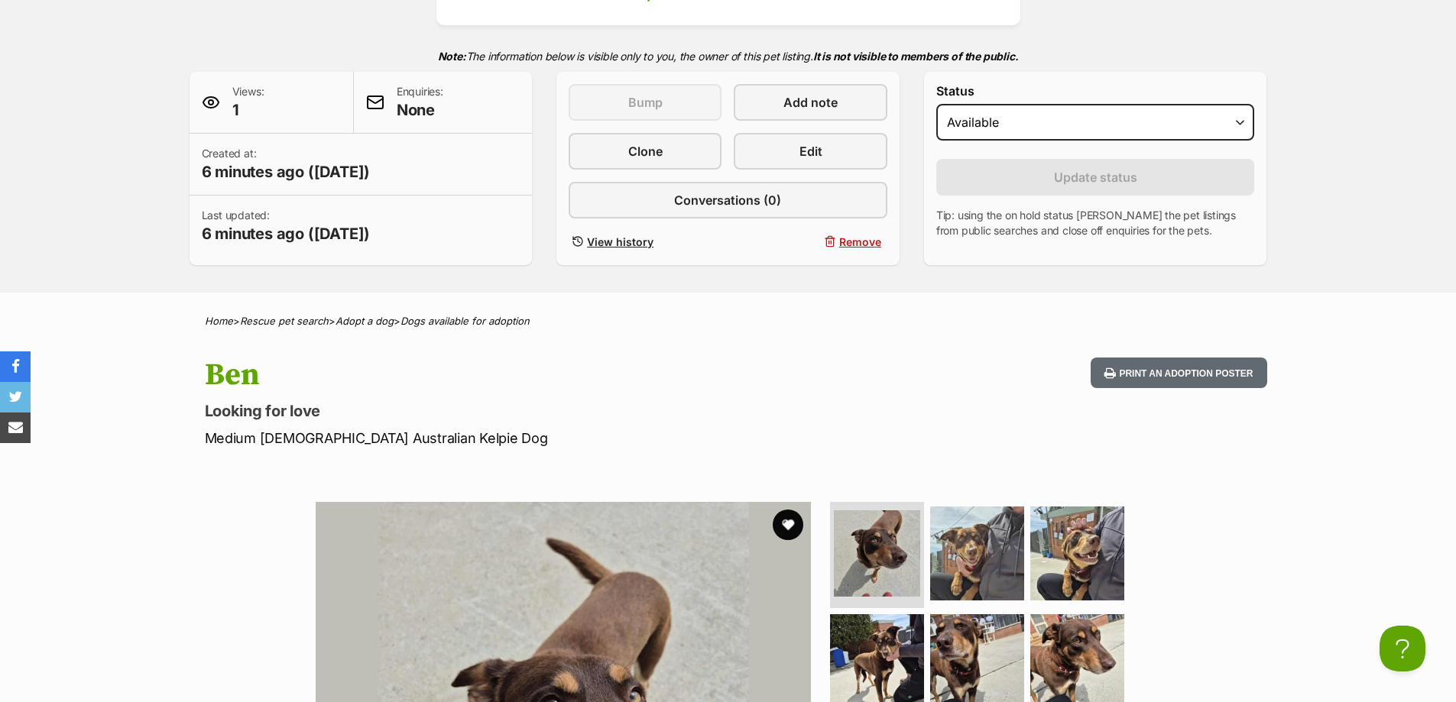
scroll to position [76, 0]
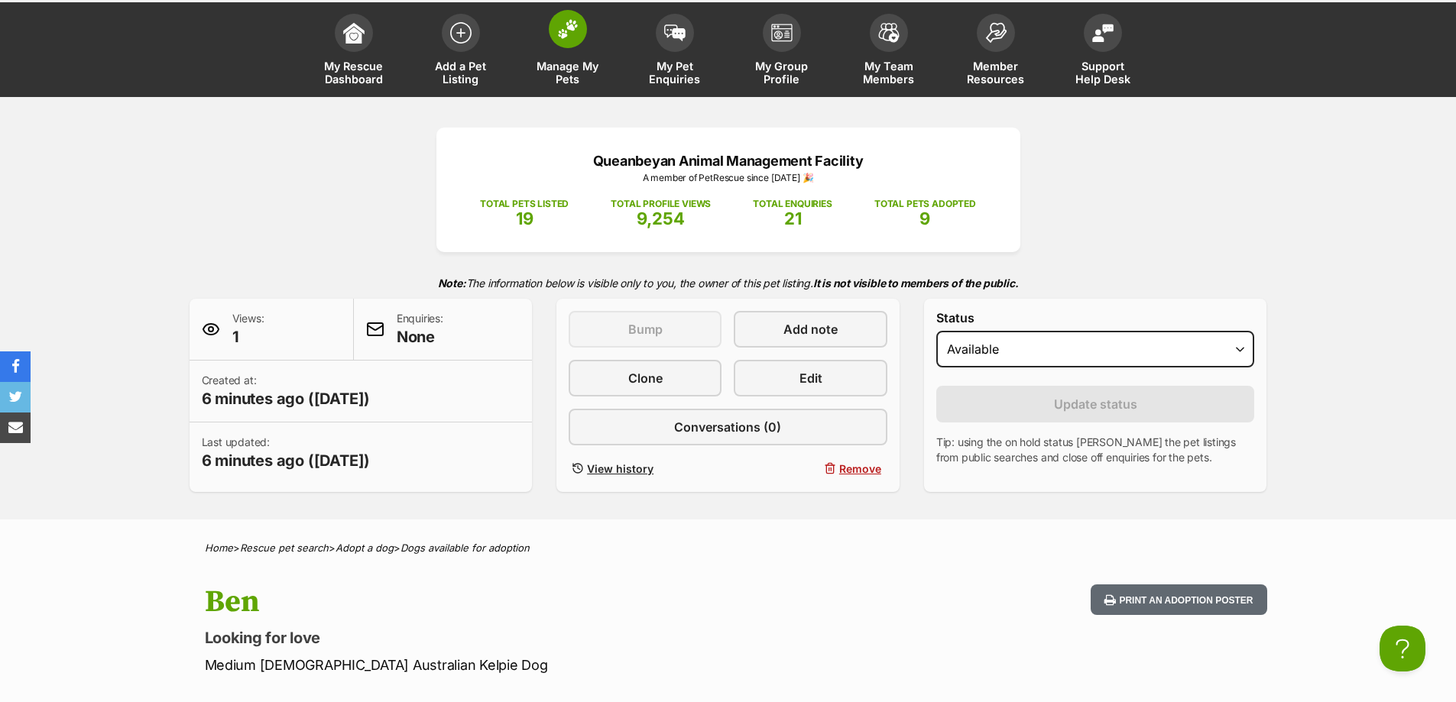
click at [572, 41] on span at bounding box center [568, 29] width 38 height 38
